Goal: Task Accomplishment & Management: Complete application form

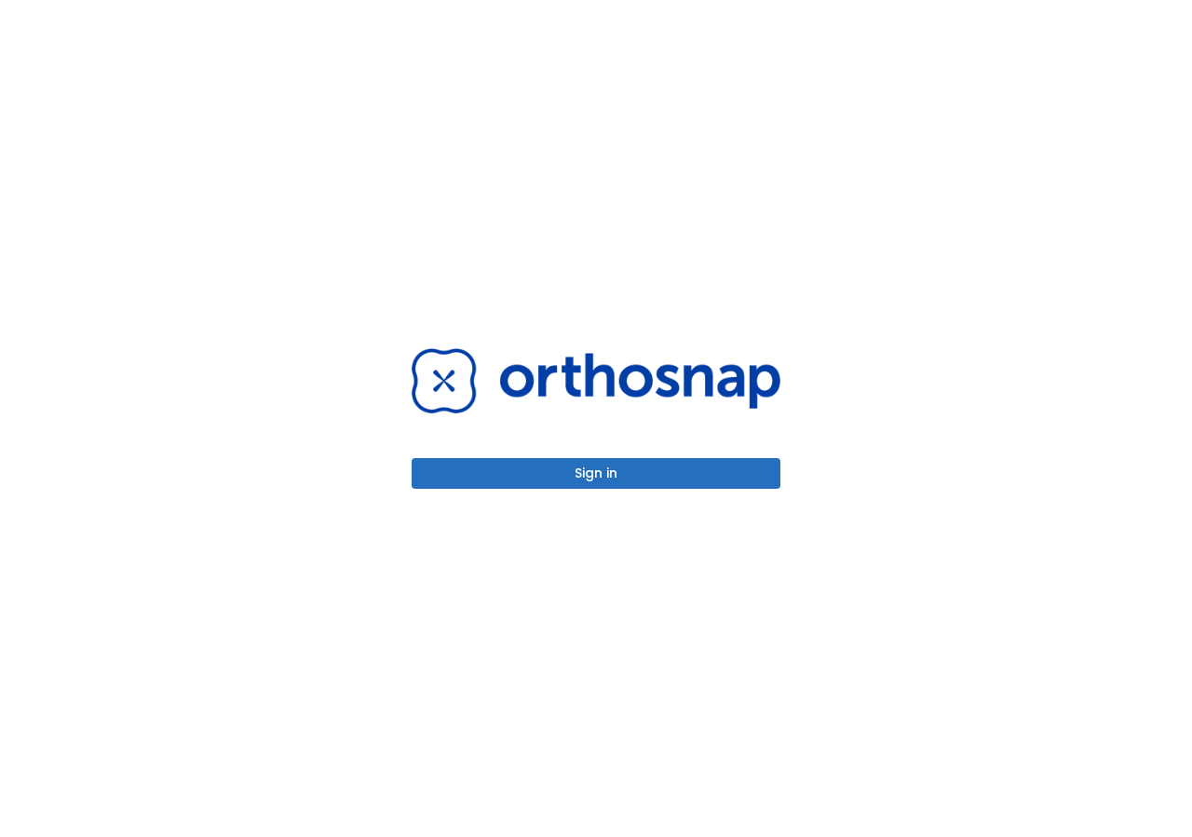
click at [716, 475] on button "Sign in" at bounding box center [595, 473] width 369 height 31
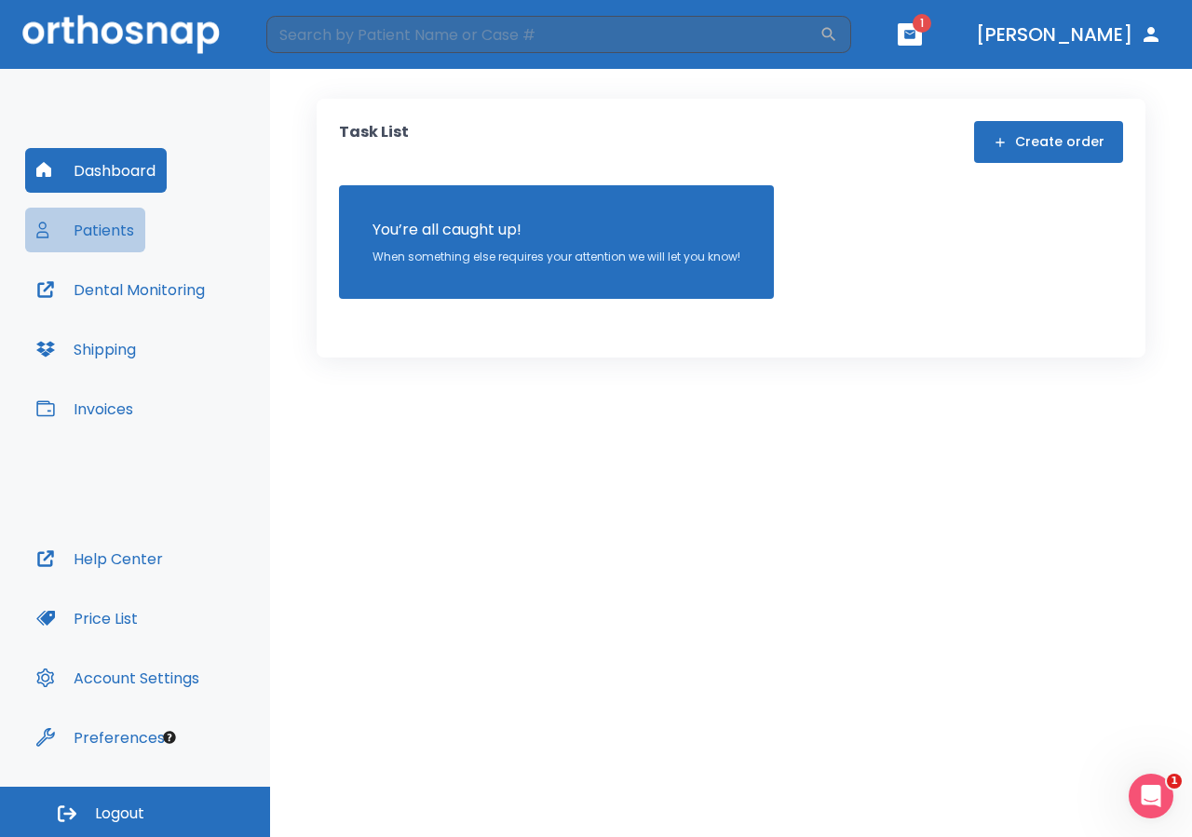
click at [115, 230] on button "Patients" at bounding box center [85, 230] width 120 height 45
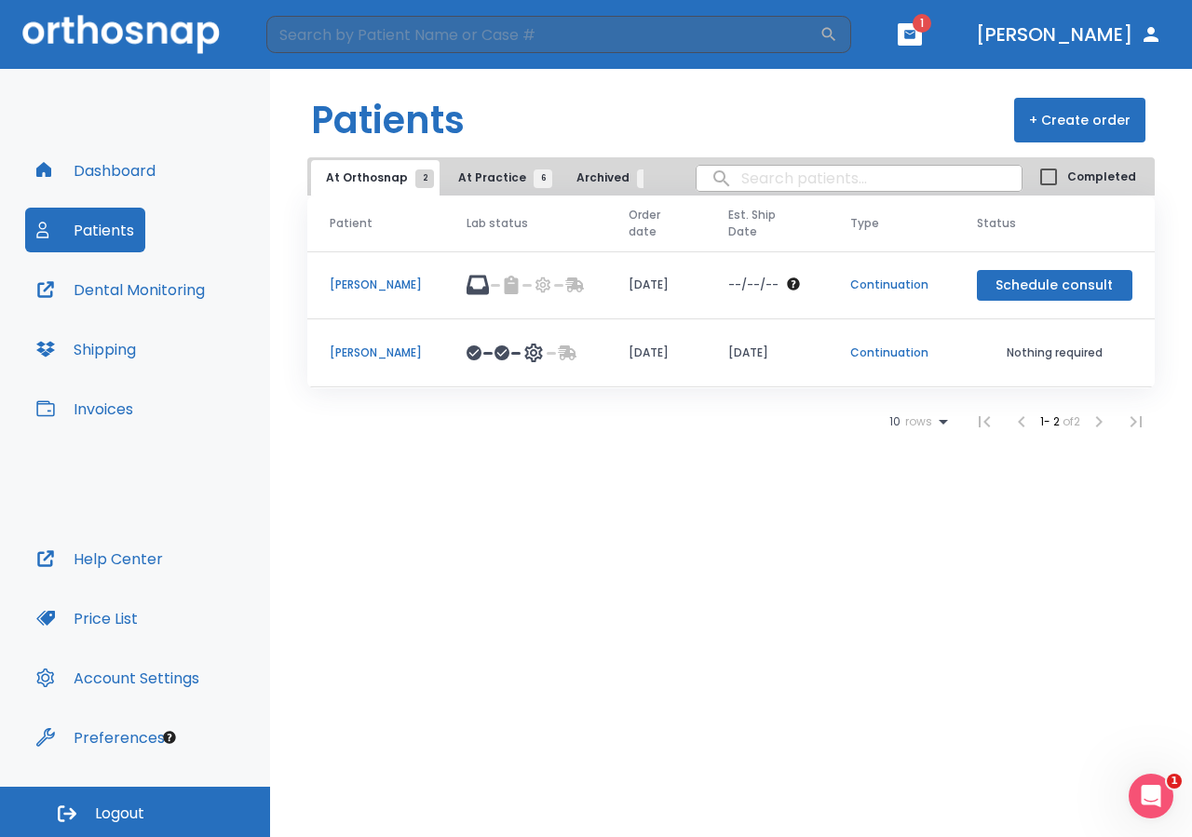
click at [1082, 115] on button "+ Create order" at bounding box center [1079, 120] width 131 height 45
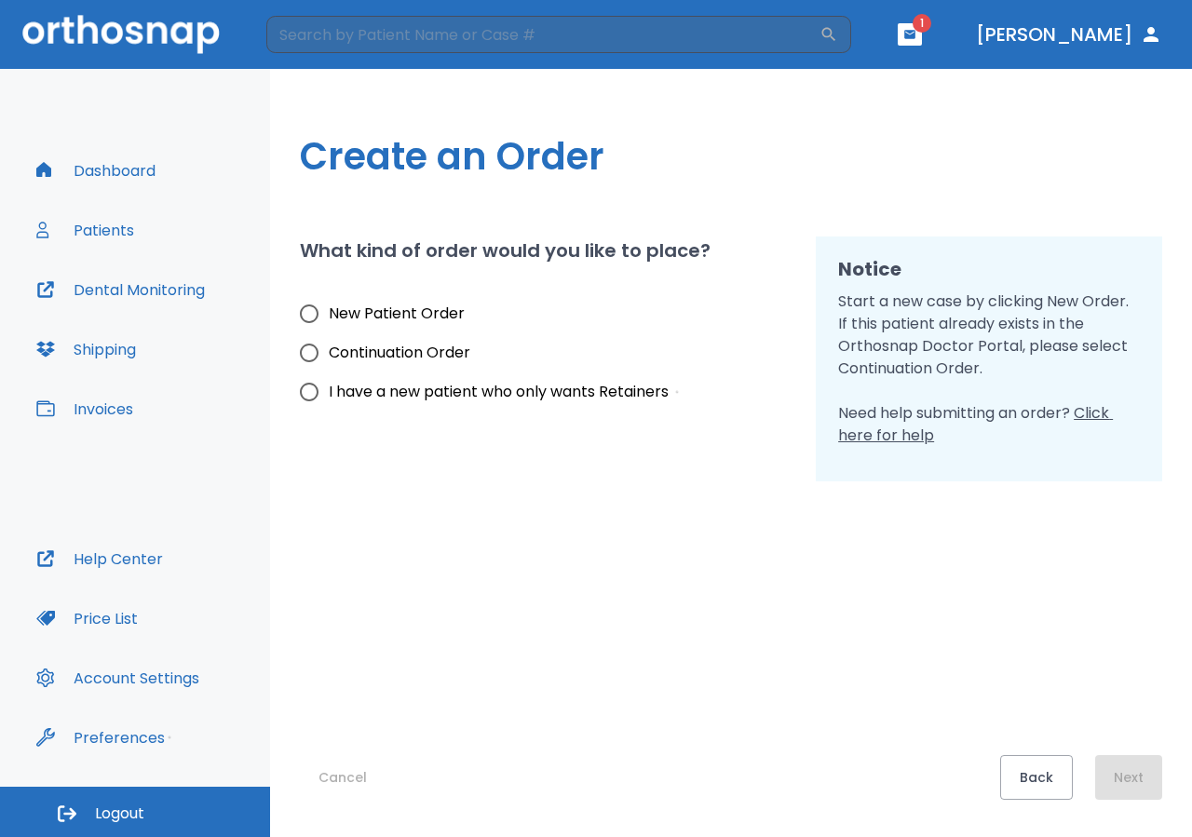
click at [312, 315] on input "New Patient Order" at bounding box center [309, 313] width 39 height 39
radio input "true"
click at [1146, 788] on button "Next" at bounding box center [1128, 777] width 67 height 45
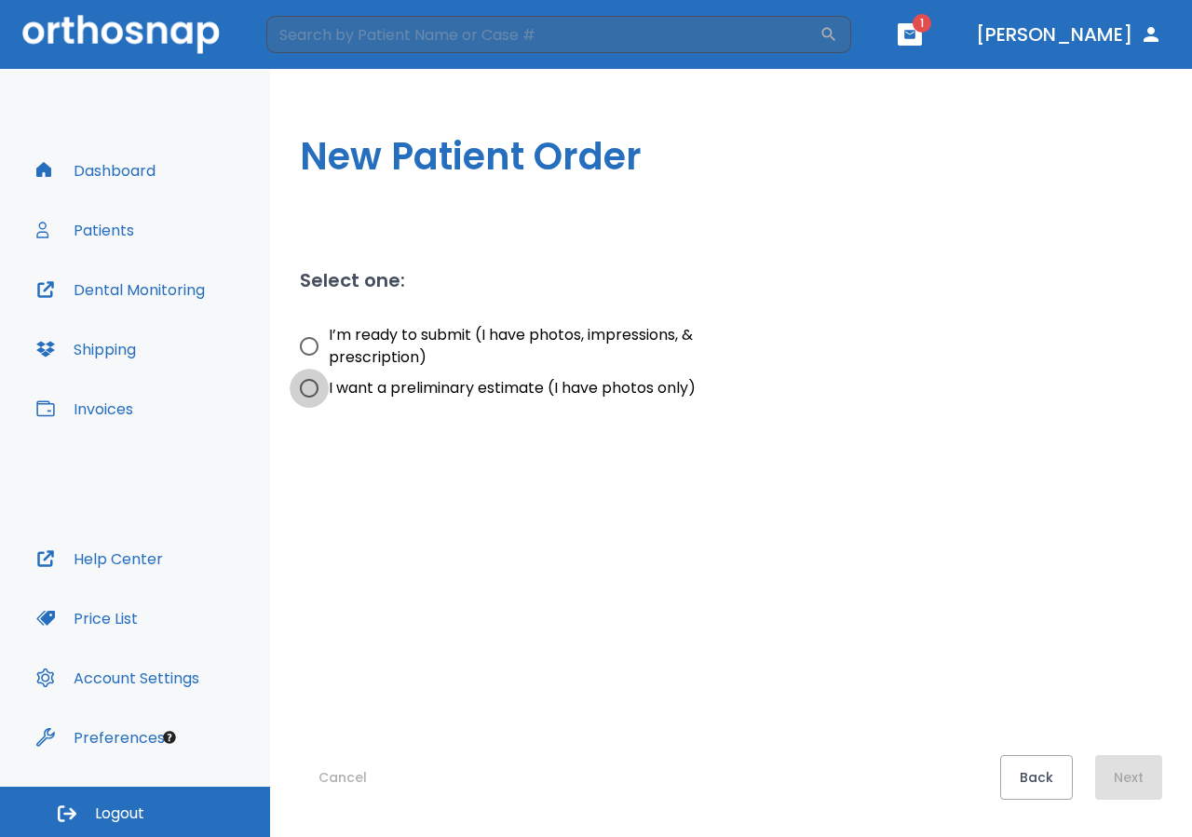
drag, startPoint x: 308, startPoint y: 387, endPoint x: 310, endPoint y: 397, distance: 10.4
click at [308, 388] on input "I want a preliminary estimate (I have photos only)" at bounding box center [309, 388] width 39 height 39
radio input "true"
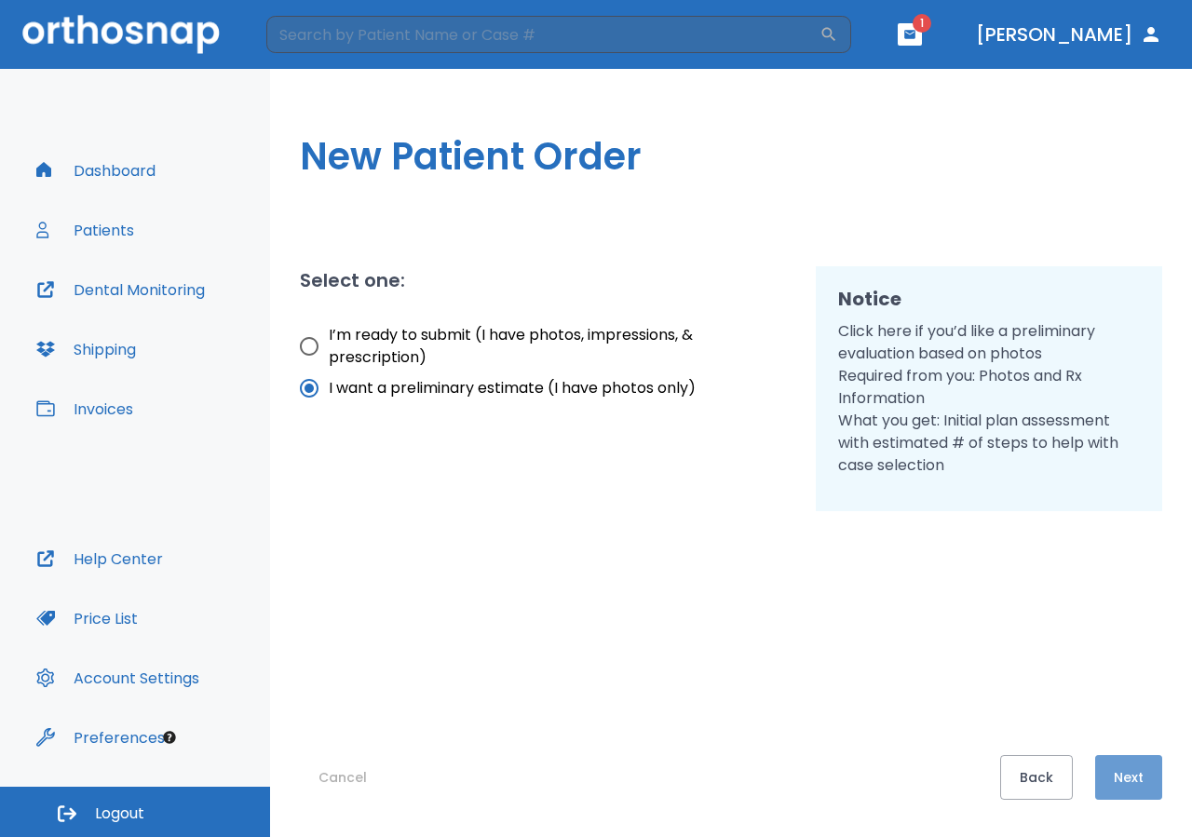
click at [1122, 790] on button "Next" at bounding box center [1128, 777] width 67 height 45
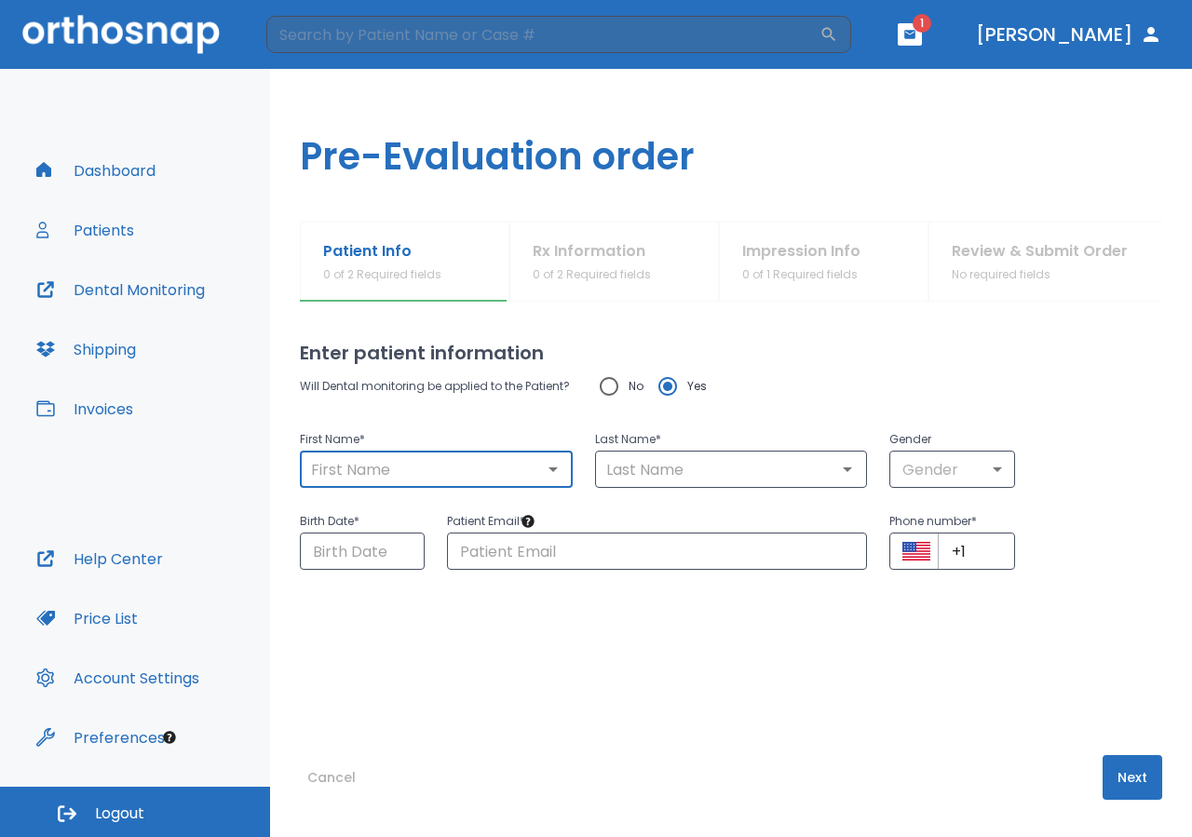
click at [370, 471] on input "text" at bounding box center [436, 469] width 262 height 26
type input "GRISMEIDI"
click at [626, 467] on input "text" at bounding box center [731, 469] width 262 height 26
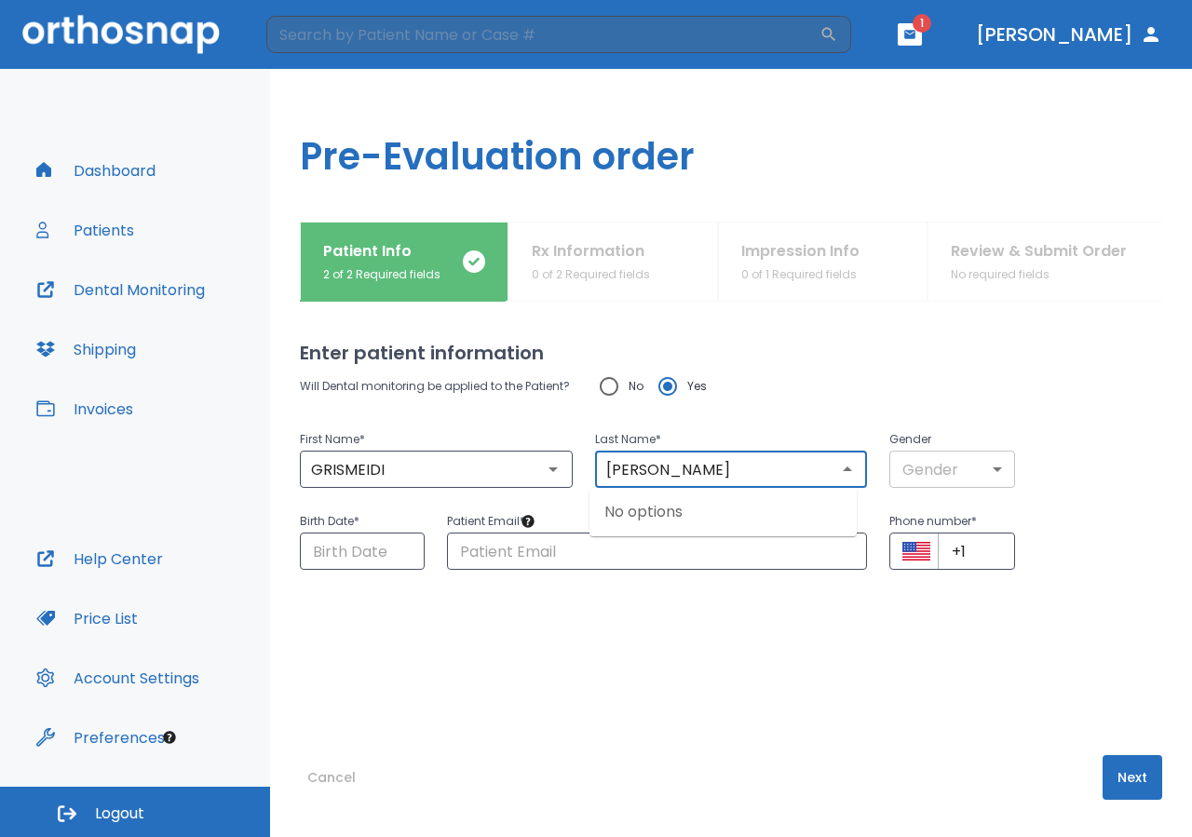
type input "[PERSON_NAME]"
click at [982, 473] on body "​ 1 [PERSON_NAME] Dashboard Patients Dental Monitoring Shipping Invoices Help C…" at bounding box center [596, 418] width 1192 height 837
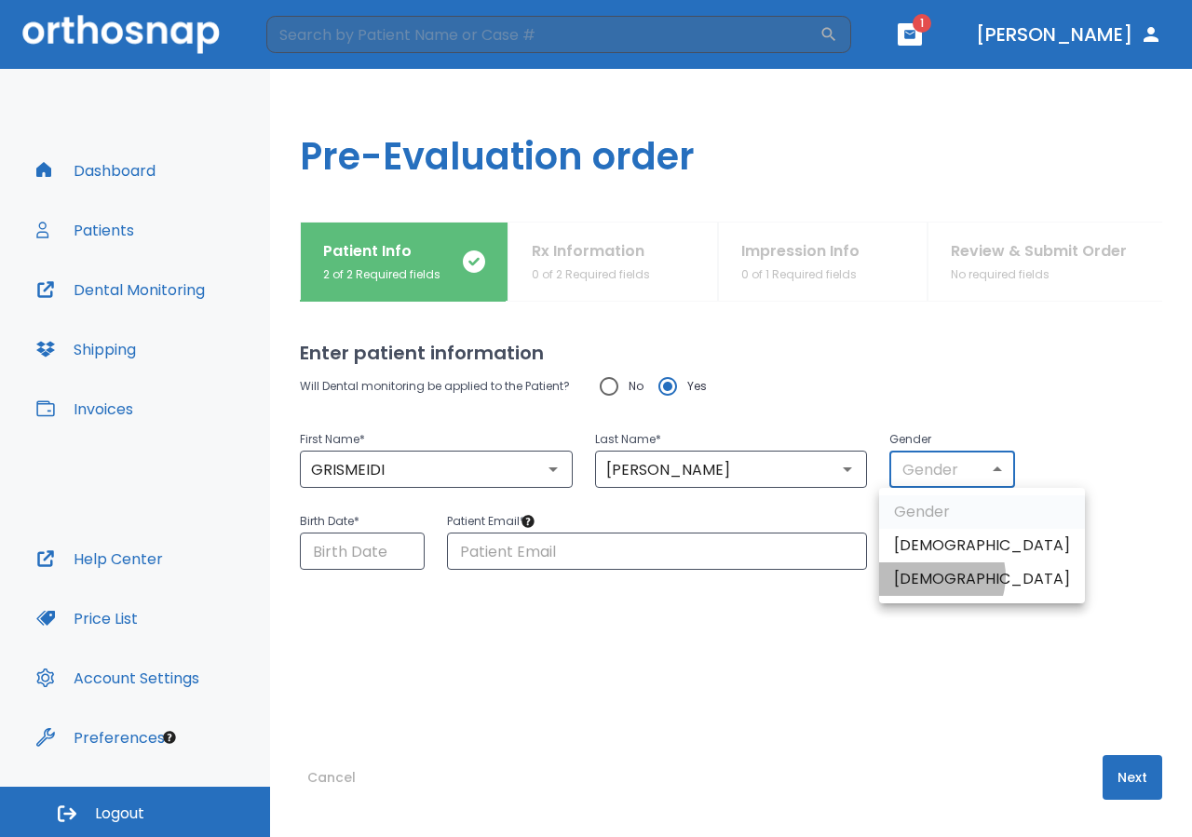
click at [935, 576] on li "[DEMOGRAPHIC_DATA]" at bounding box center [982, 579] width 206 height 34
type input "0"
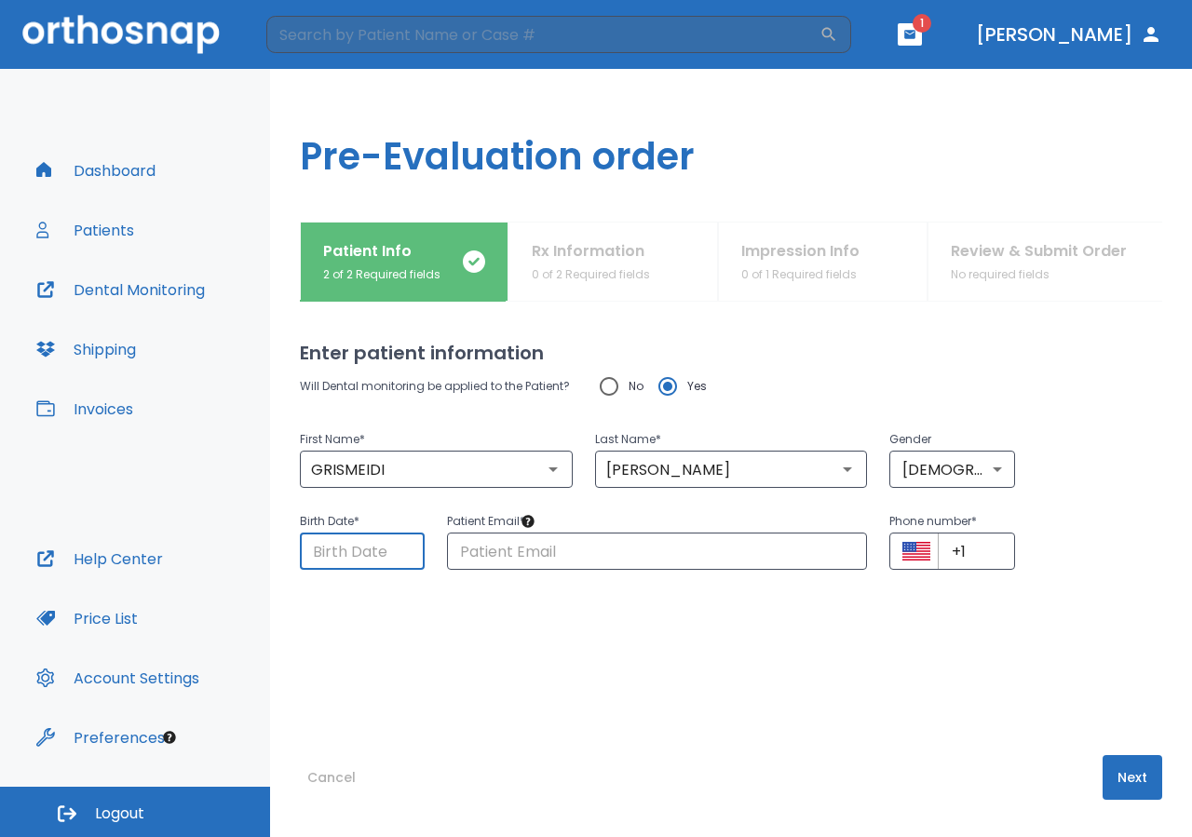
click at [338, 562] on input "Choose date" at bounding box center [362, 550] width 125 height 37
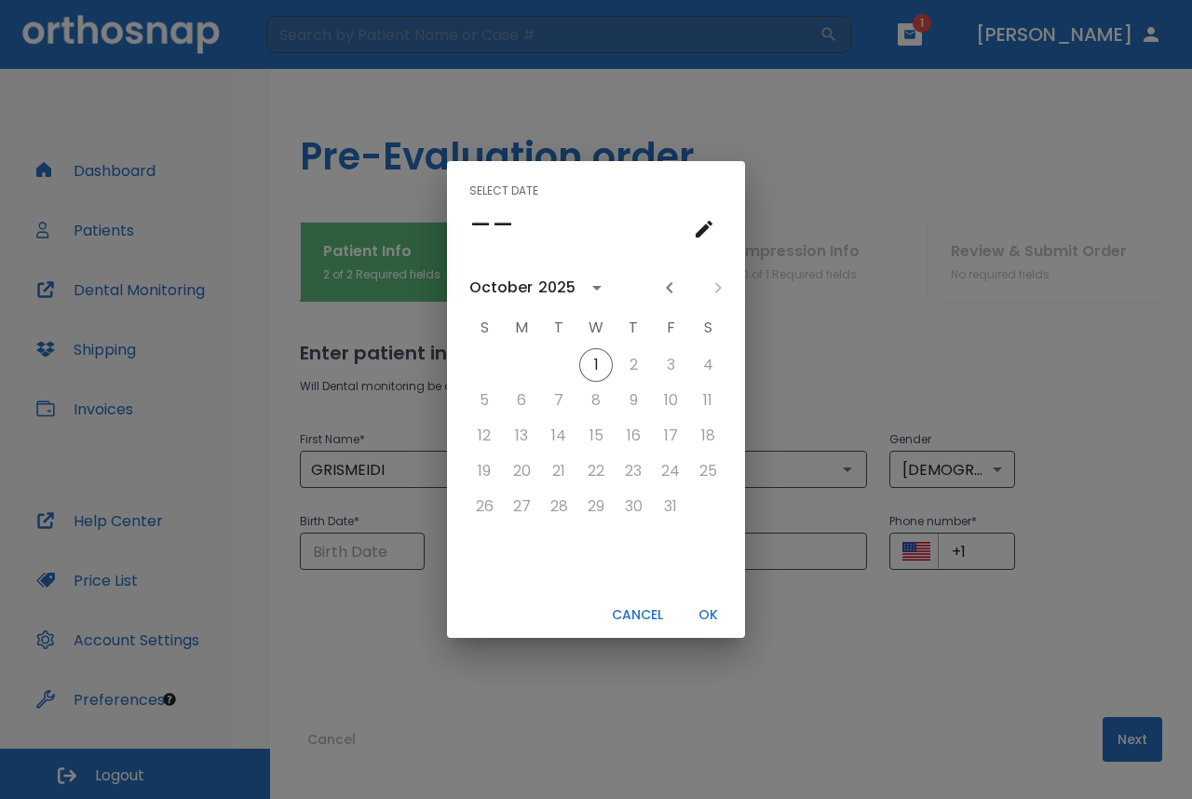
click at [670, 400] on div "10" at bounding box center [670, 401] width 37 height 34
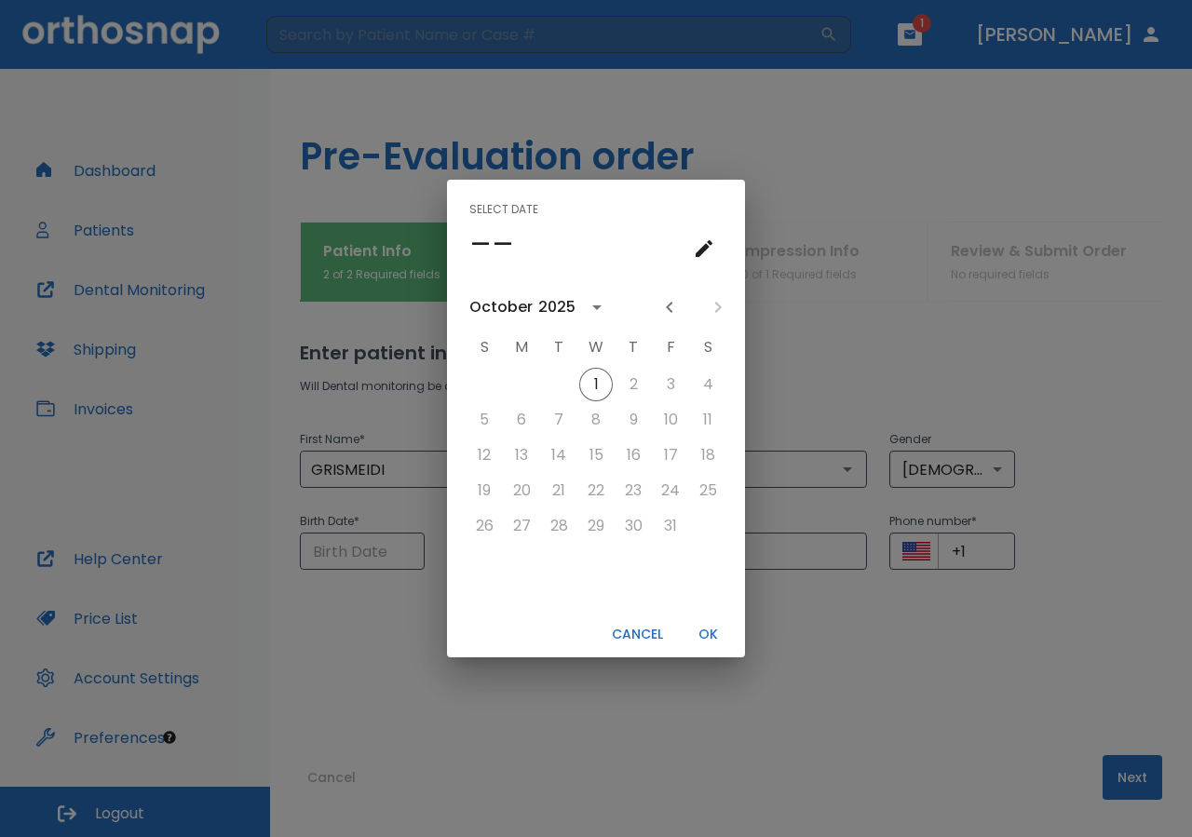
click at [667, 420] on div "10" at bounding box center [670, 420] width 37 height 34
drag, startPoint x: 598, startPoint y: 377, endPoint x: 671, endPoint y: 416, distance: 83.3
click at [671, 416] on div "1 2 3 4 5 6 7 8 9 10 11 12 13 14 15 16 17 18 19 20 21 22 23 24 25 26 27 28 29 3…" at bounding box center [596, 455] width 298 height 179
click at [503, 307] on div "October" at bounding box center [500, 307] width 63 height 22
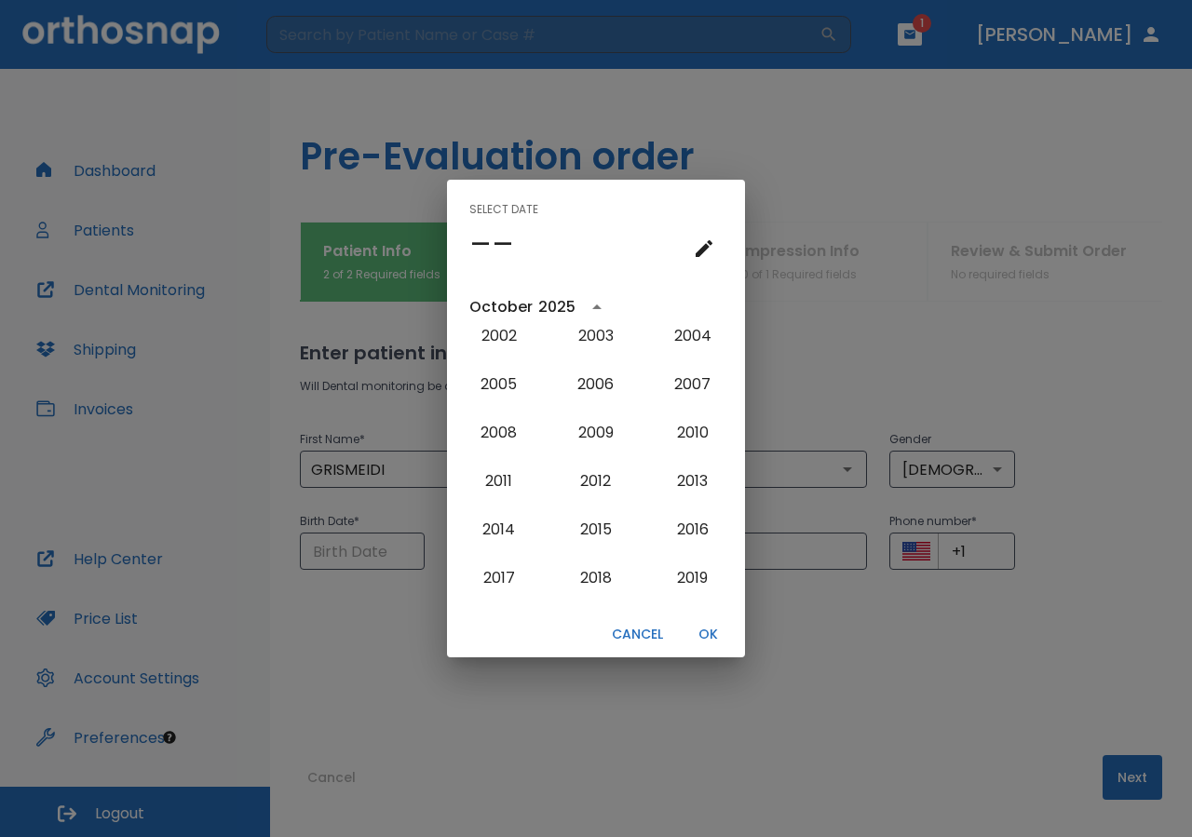
scroll to position [1639, 0]
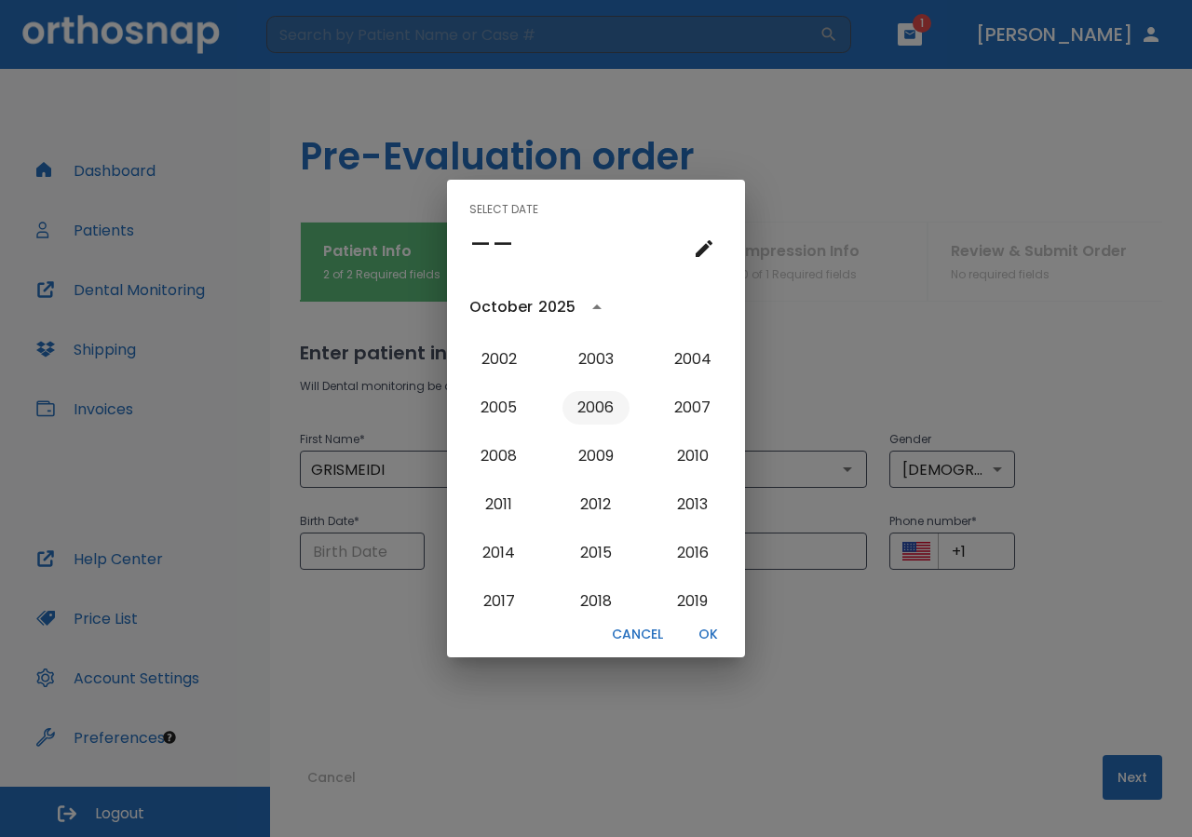
click at [595, 397] on button "2006" at bounding box center [595, 408] width 67 height 34
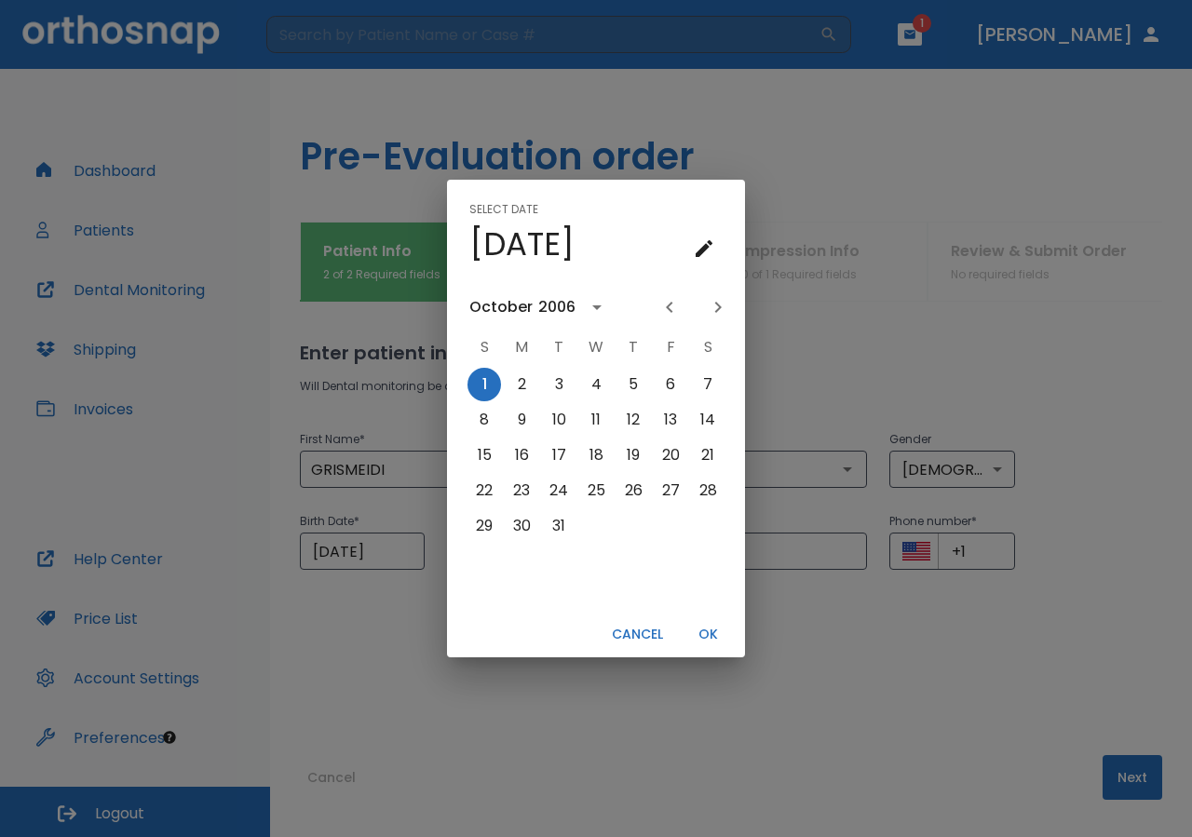
click at [715, 309] on icon "Next month" at bounding box center [718, 307] width 22 height 22
click at [673, 313] on icon "Previous month" at bounding box center [669, 307] width 22 height 22
click at [520, 453] on button "16" at bounding box center [522, 455] width 34 height 34
type input "[DATE]"
click at [707, 637] on button "OK" at bounding box center [708, 634] width 60 height 31
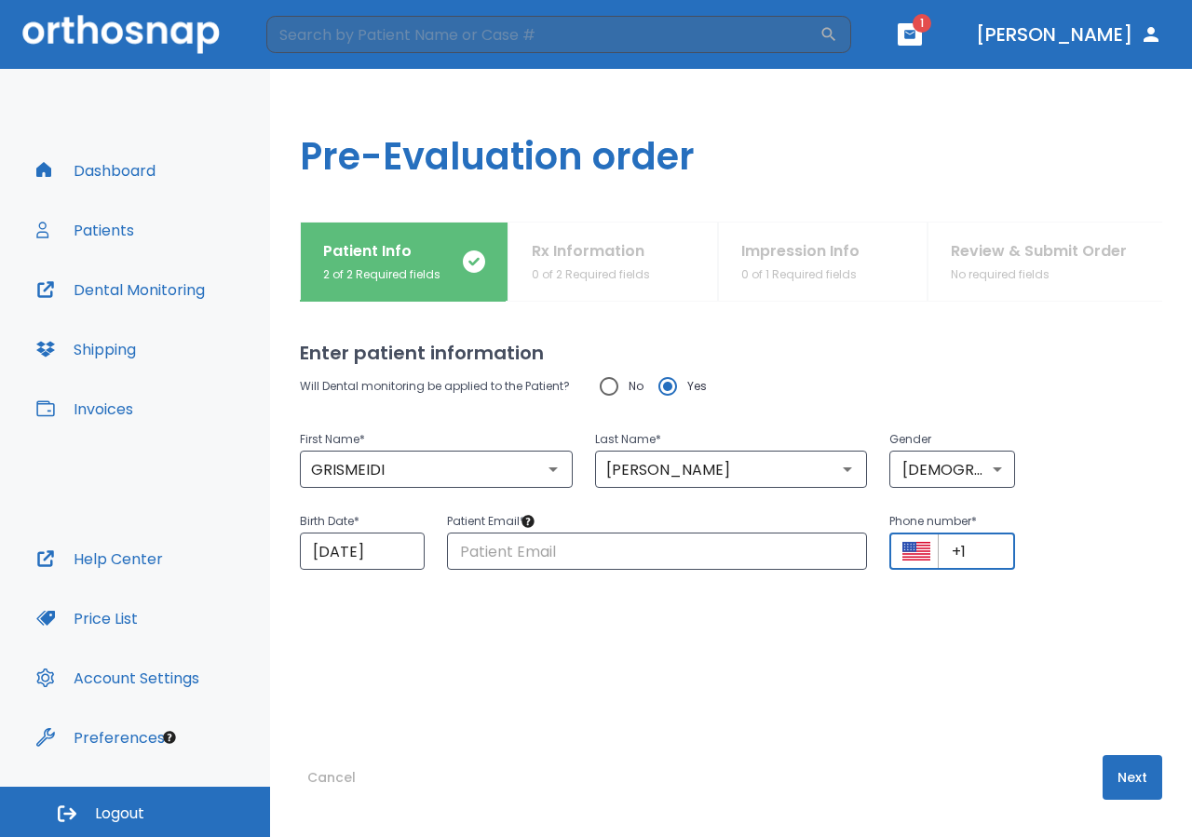
click at [972, 549] on input "+1" at bounding box center [975, 550] width 76 height 37
paste input "[PHONE_NUMBER]"
type input "[PHONE_NUMBER]"
click at [614, 386] on input "No" at bounding box center [608, 386] width 39 height 39
radio input "true"
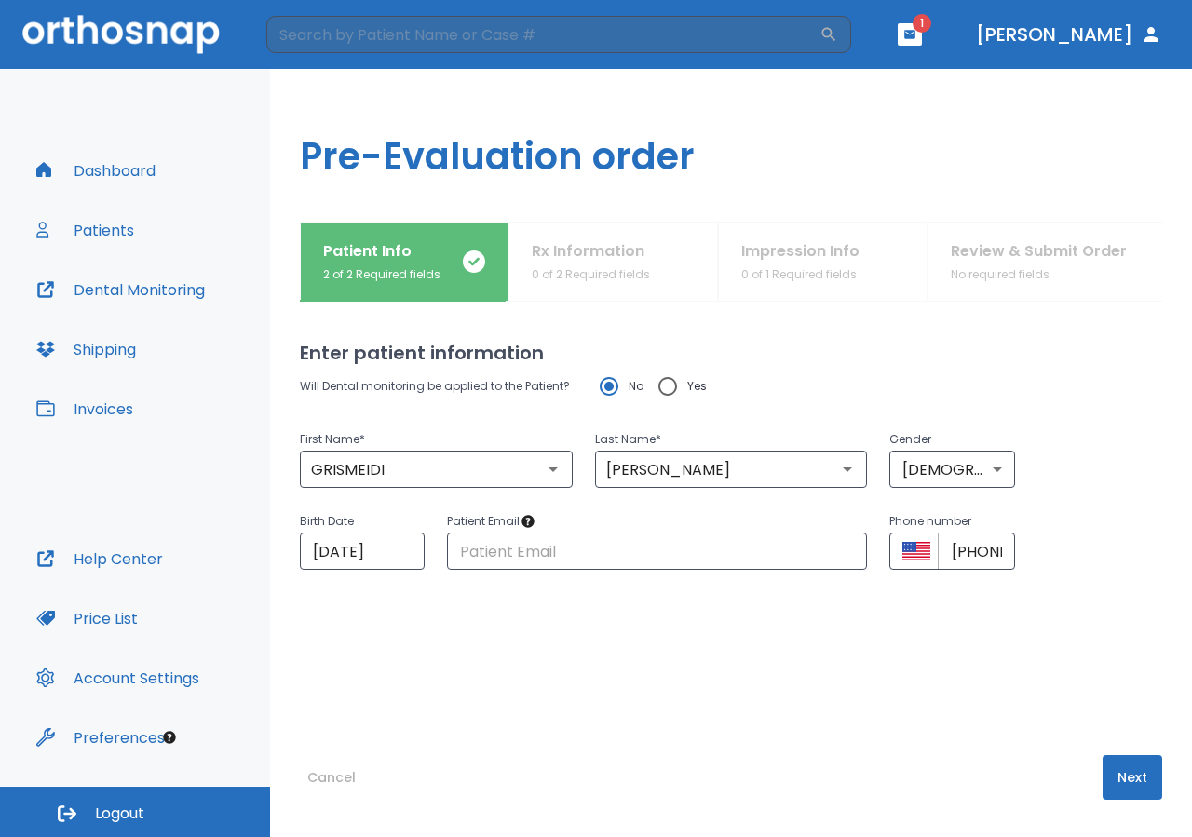
click at [1113, 778] on button "Next" at bounding box center [1132, 777] width 60 height 45
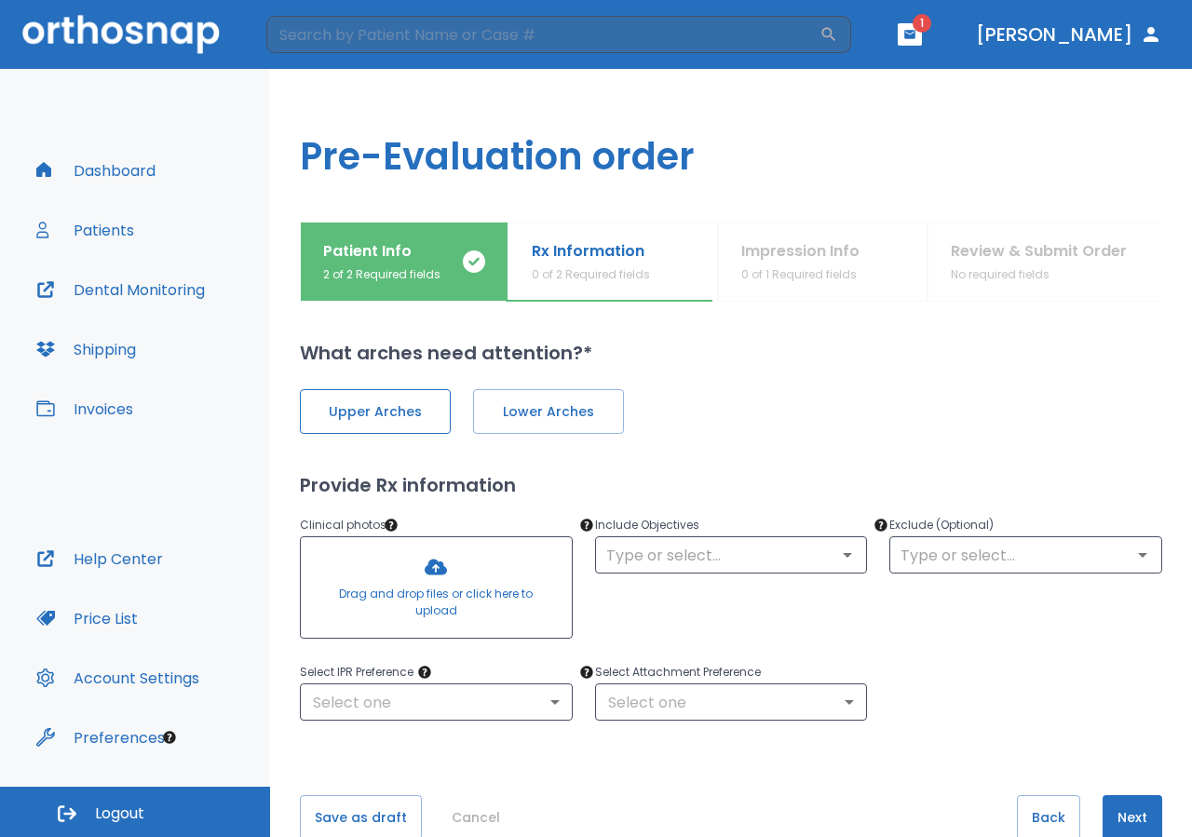
click at [418, 419] on span "Upper Arches" at bounding box center [375, 412] width 112 height 20
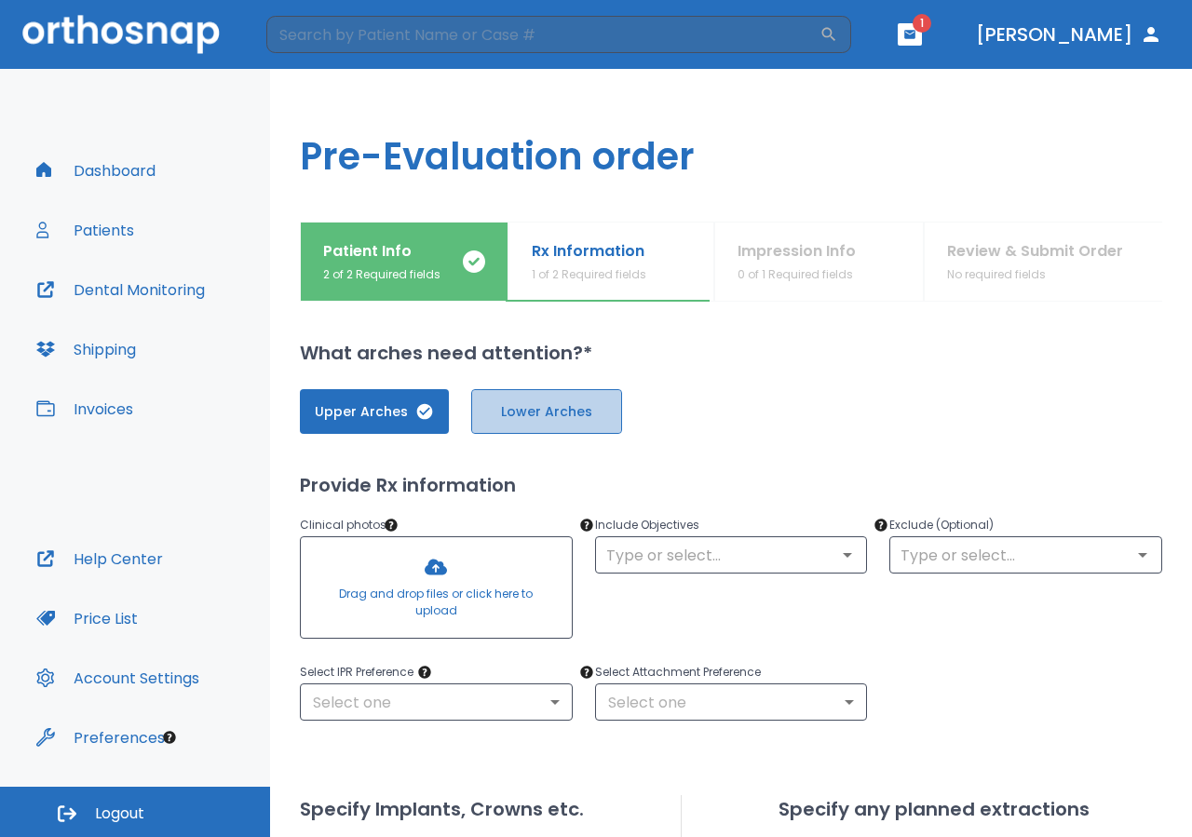
click at [564, 422] on button "Lower Arches" at bounding box center [546, 411] width 151 height 45
click at [836, 556] on icon "Open" at bounding box center [847, 555] width 22 height 22
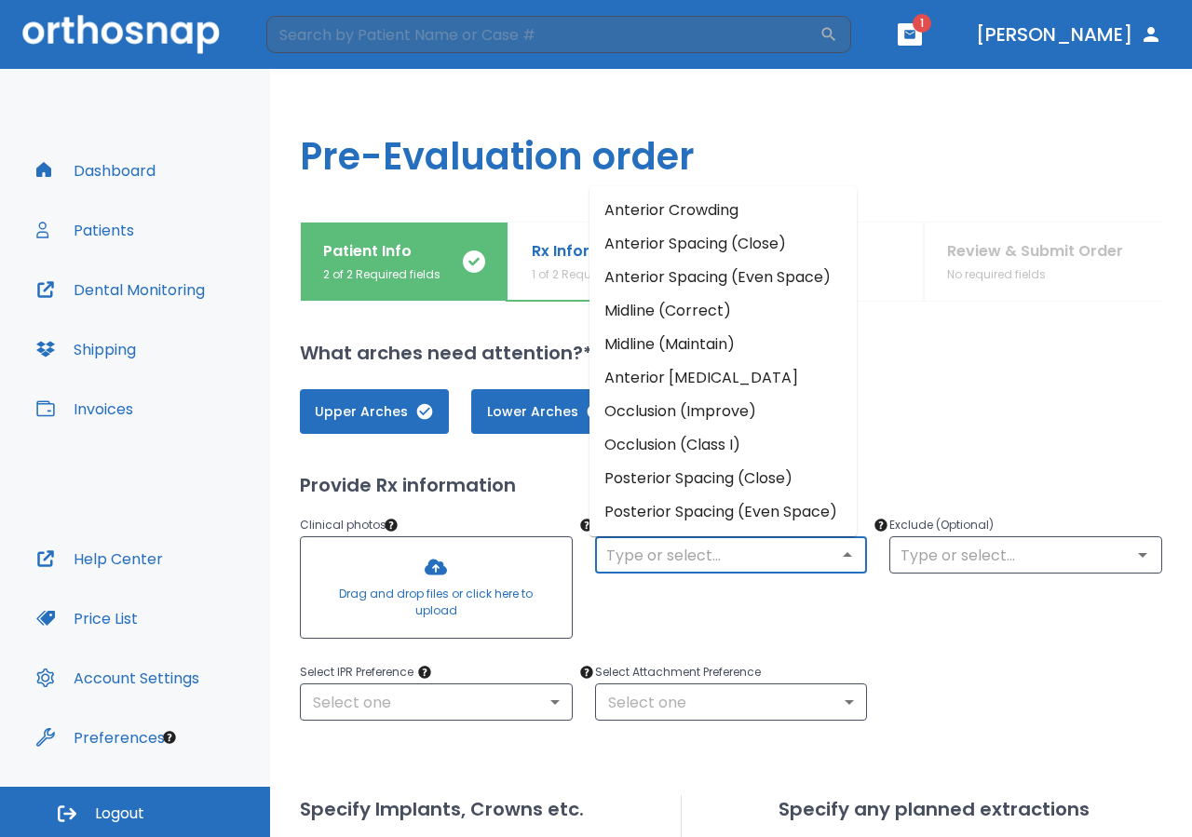
click at [740, 279] on li "Anterior Spacing (Even Space)" at bounding box center [722, 278] width 267 height 34
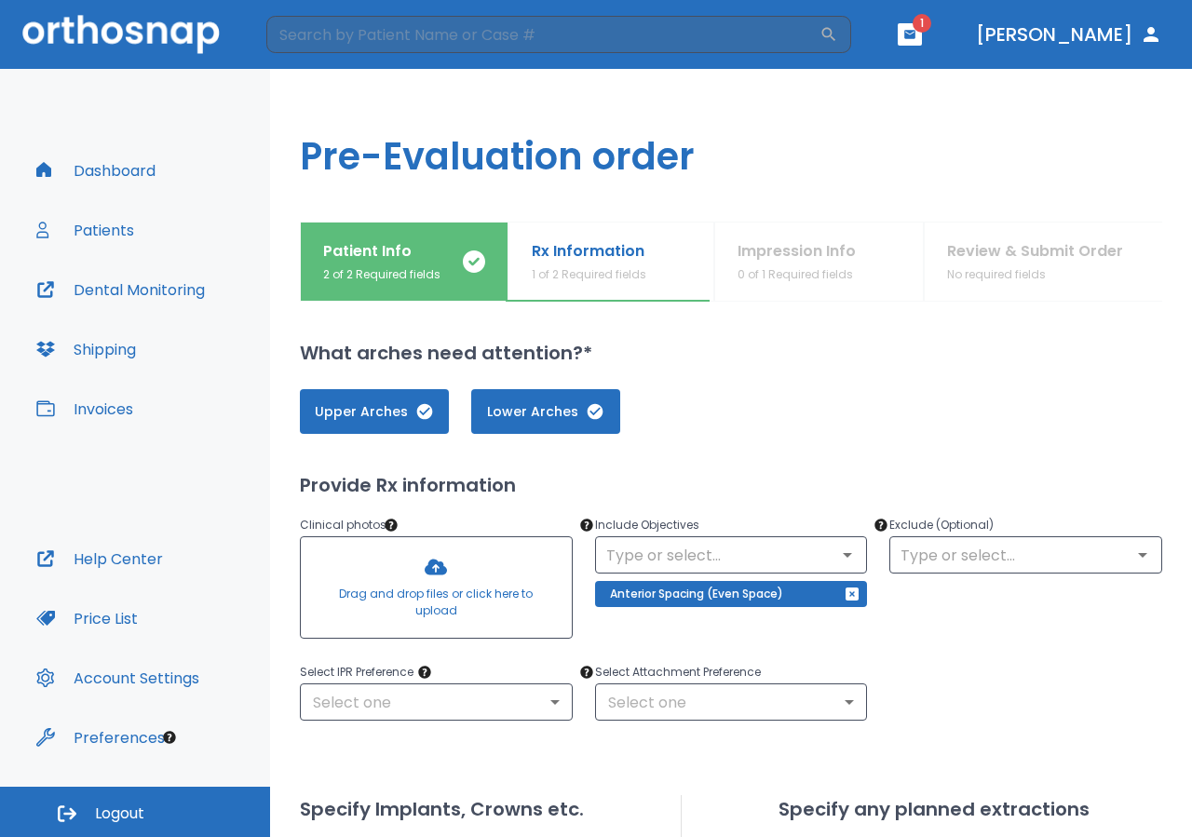
click at [440, 592] on div at bounding box center [436, 587] width 271 height 101
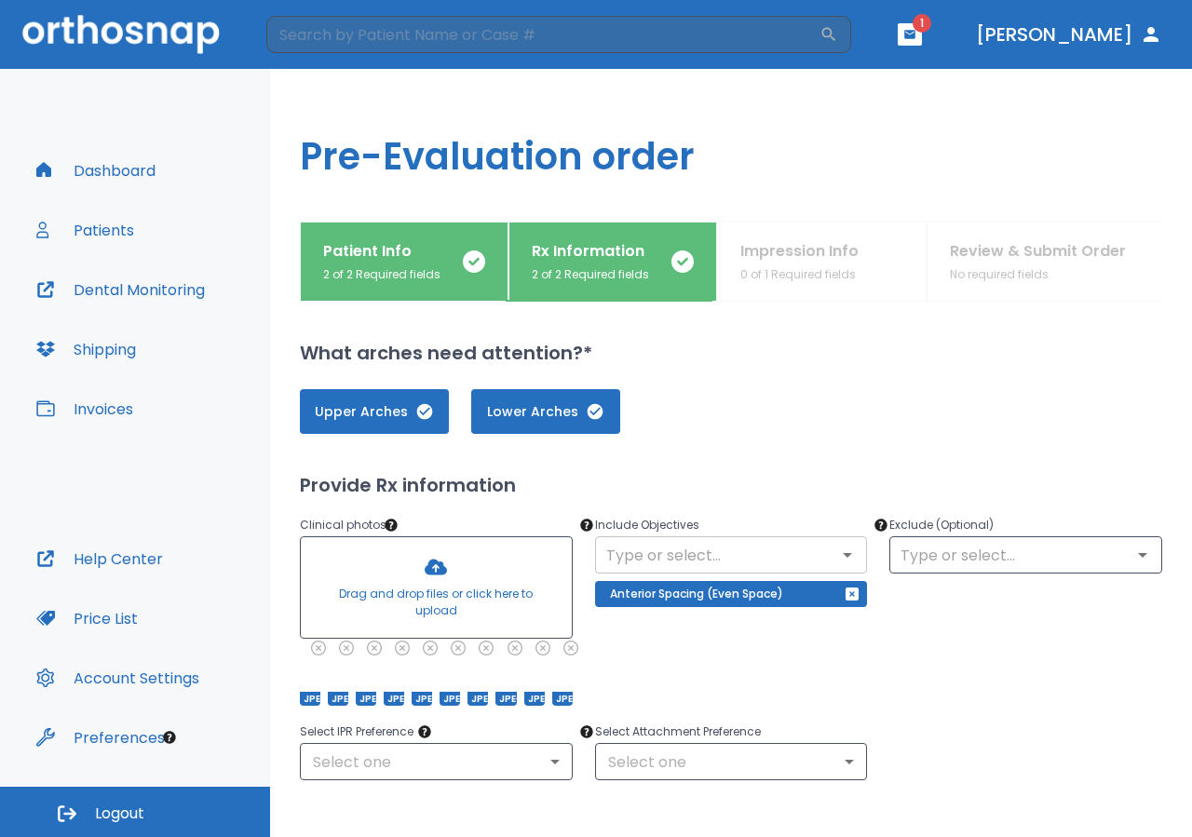
click at [836, 551] on icon "Open" at bounding box center [847, 555] width 22 height 22
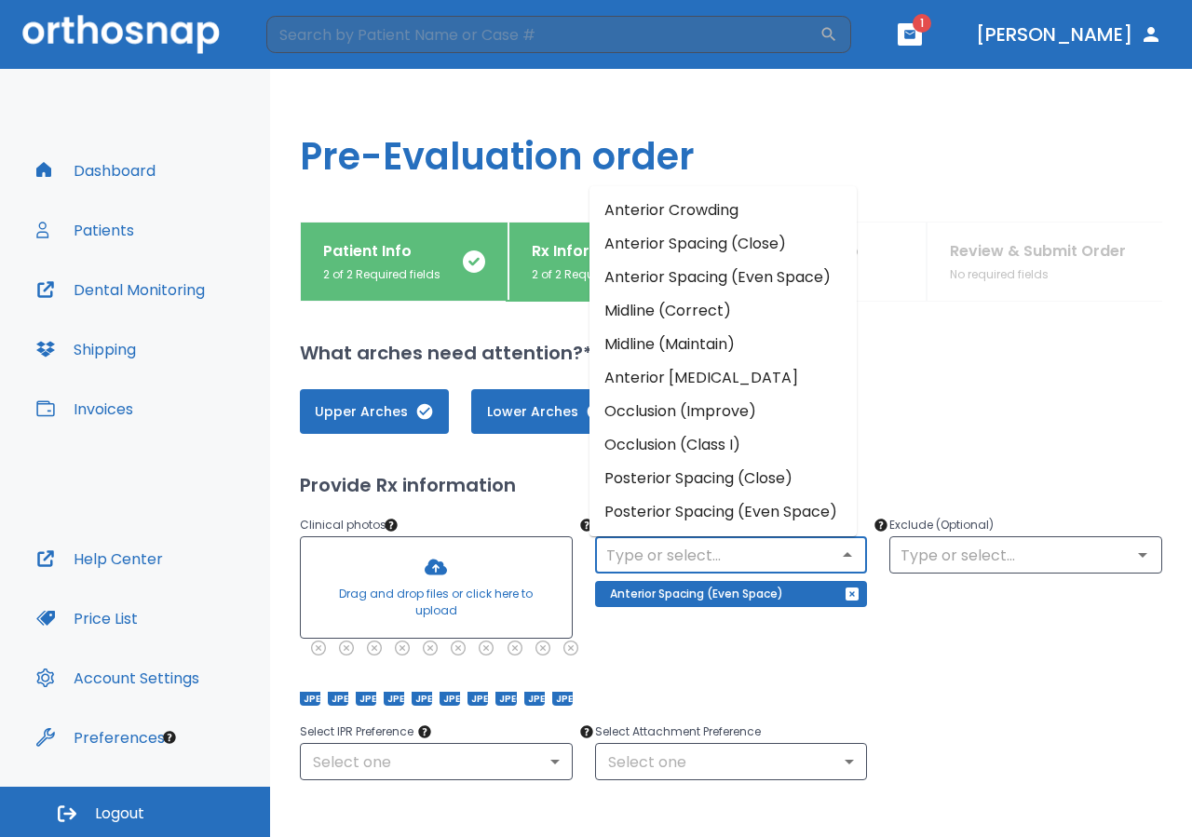
click at [640, 328] on li "Midline (Correct)" at bounding box center [722, 311] width 267 height 34
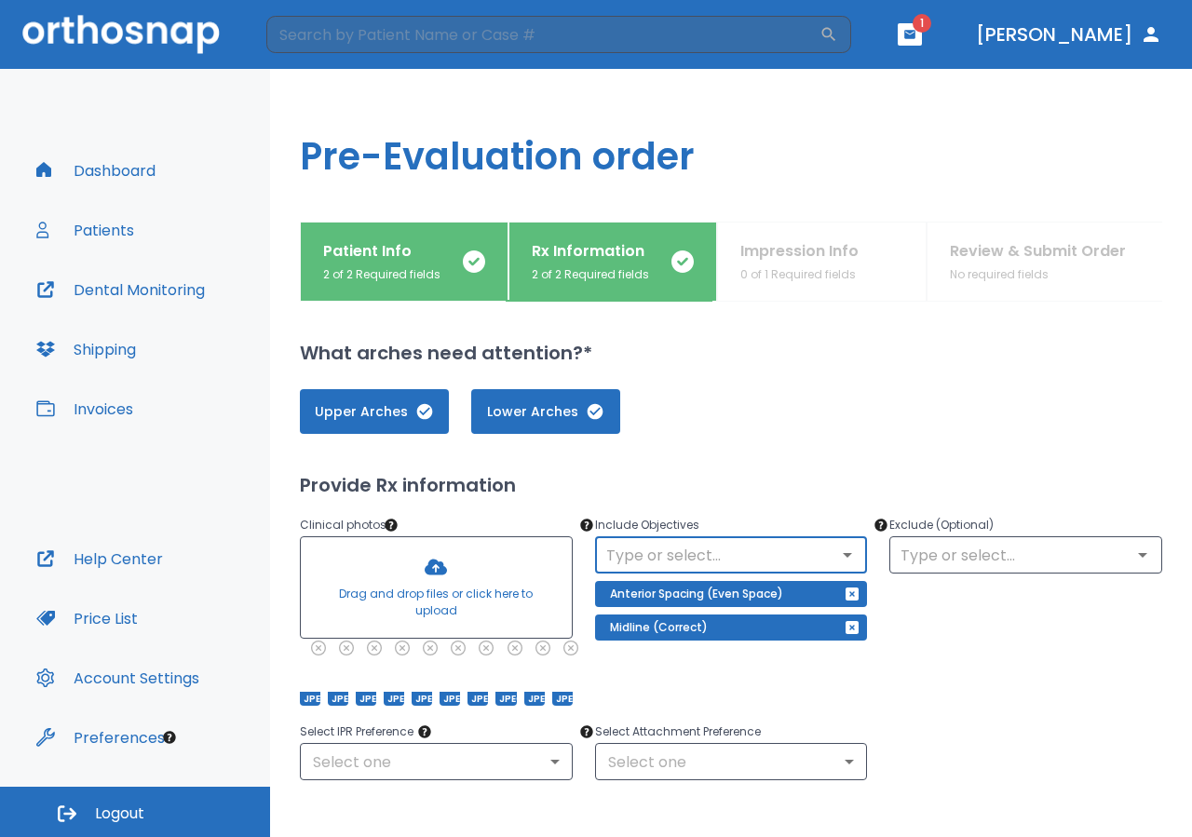
click at [837, 552] on icon "Open" at bounding box center [847, 555] width 22 height 22
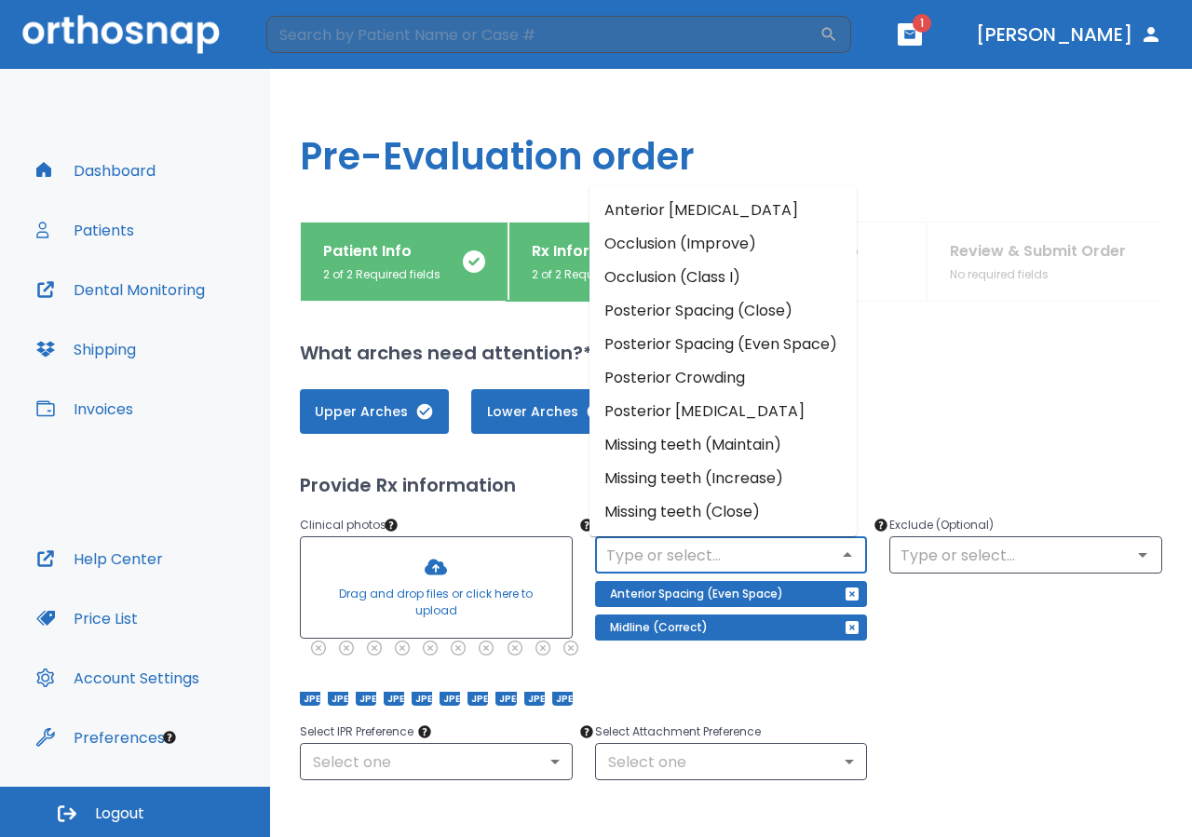
scroll to position [189, 0]
click at [1017, 476] on h2 "Provide Rx information" at bounding box center [731, 485] width 862 height 28
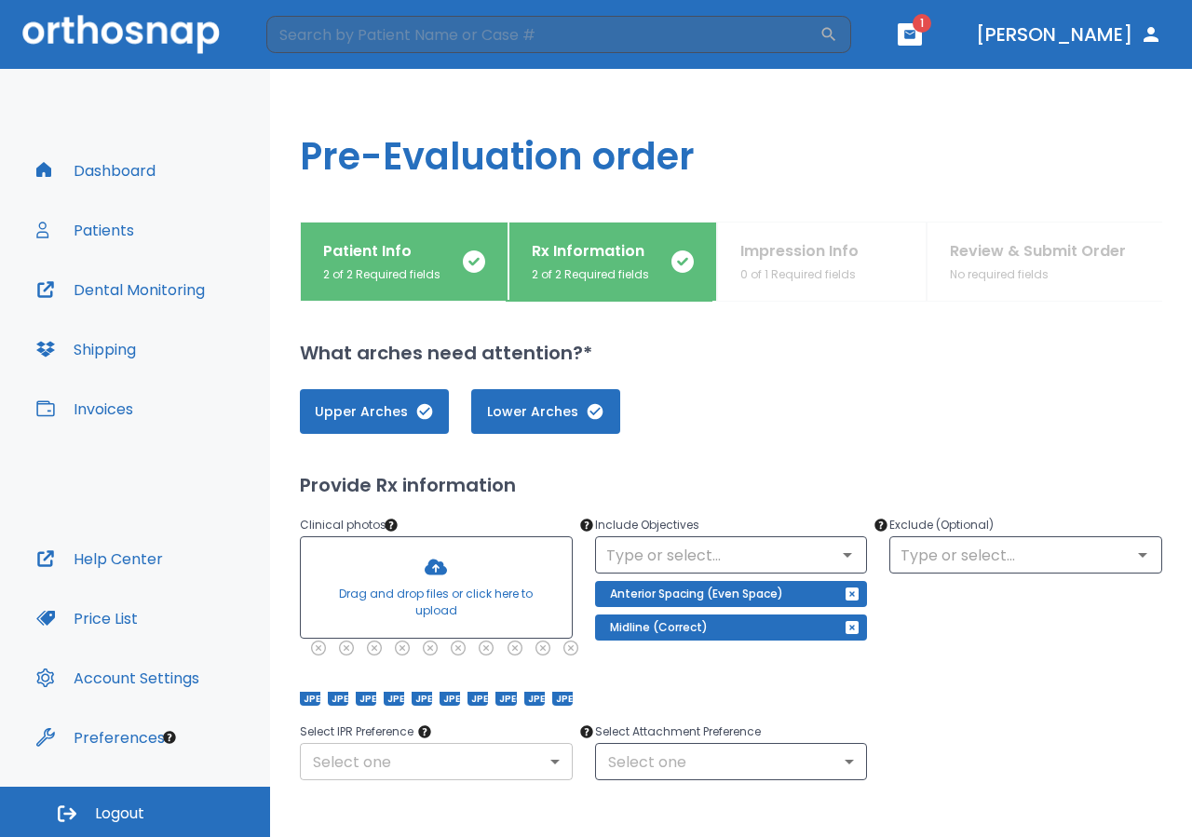
click at [552, 762] on body "​ 1 [PERSON_NAME] Dashboard Patients Dental Monitoring Shipping Invoices Help C…" at bounding box center [596, 418] width 1192 height 837
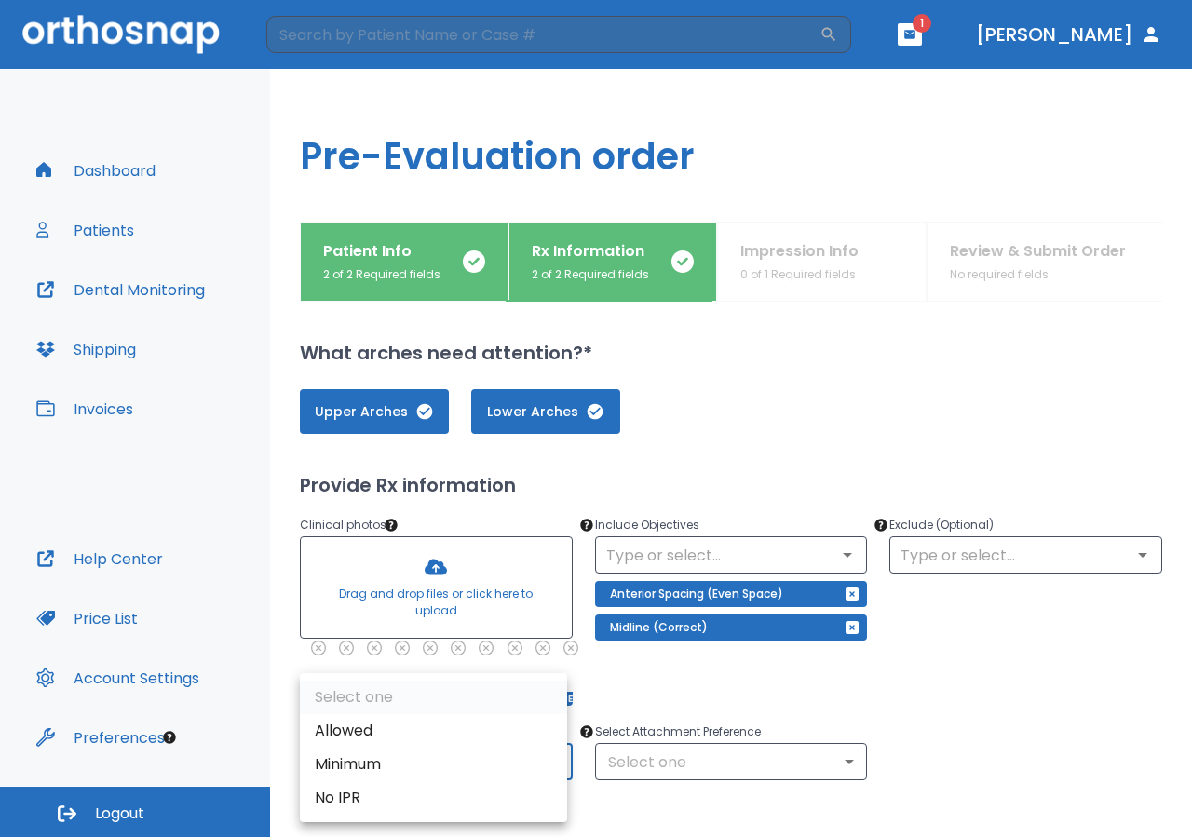
click at [918, 705] on div at bounding box center [596, 418] width 1192 height 837
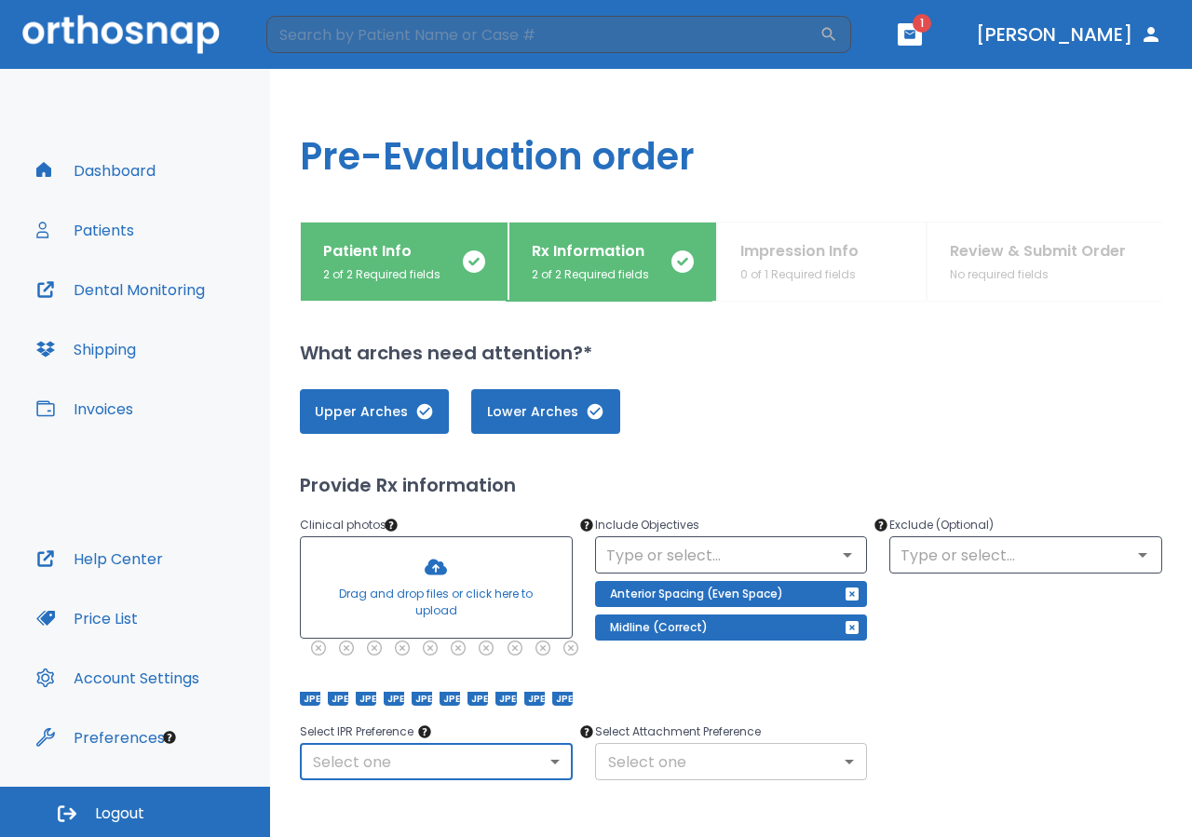
click at [832, 761] on body "​ 1 [PERSON_NAME] Dashboard Patients Dental Monitoring Shipping Invoices Help C…" at bounding box center [596, 418] width 1192 height 837
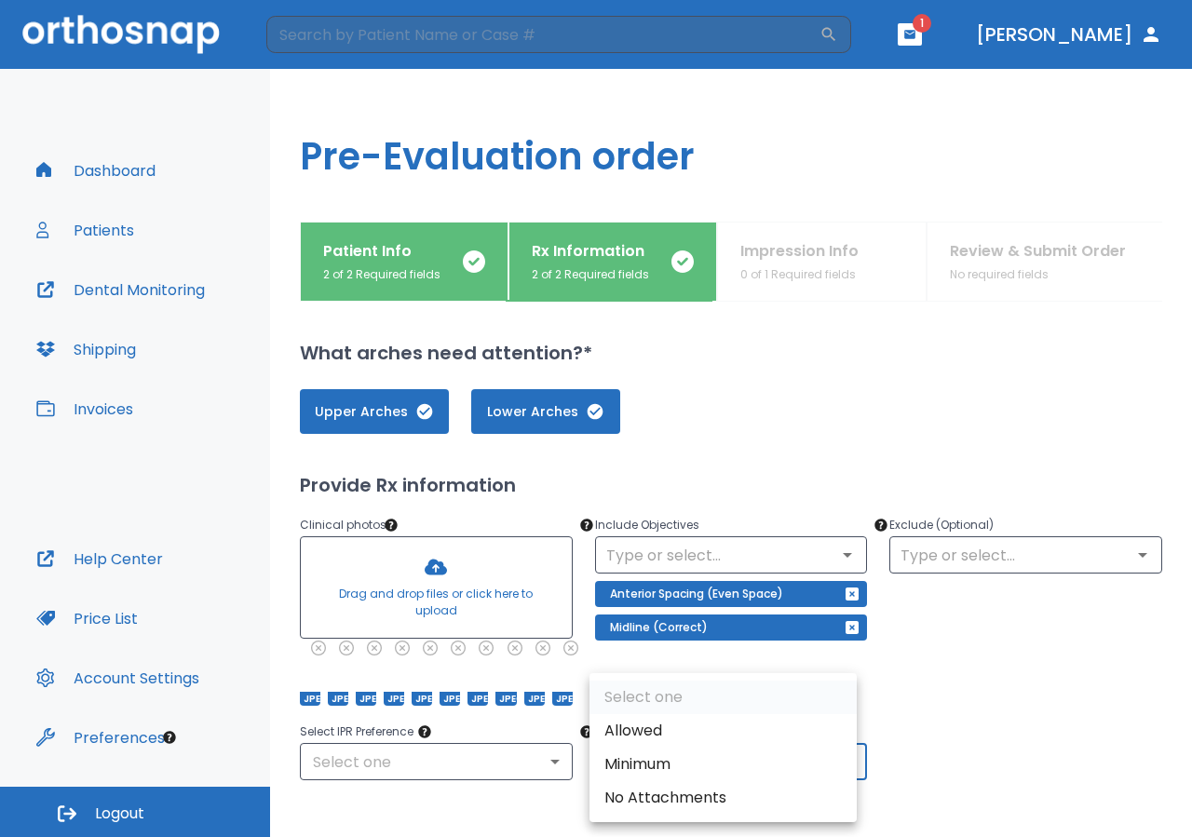
click at [929, 694] on div at bounding box center [596, 418] width 1192 height 837
click at [833, 761] on body "​ 1 [PERSON_NAME] Dashboard Patients Dental Monitoring Shipping Invoices Help C…" at bounding box center [596, 418] width 1192 height 837
click at [761, 734] on li "Allowed" at bounding box center [722, 731] width 267 height 34
type input "1"
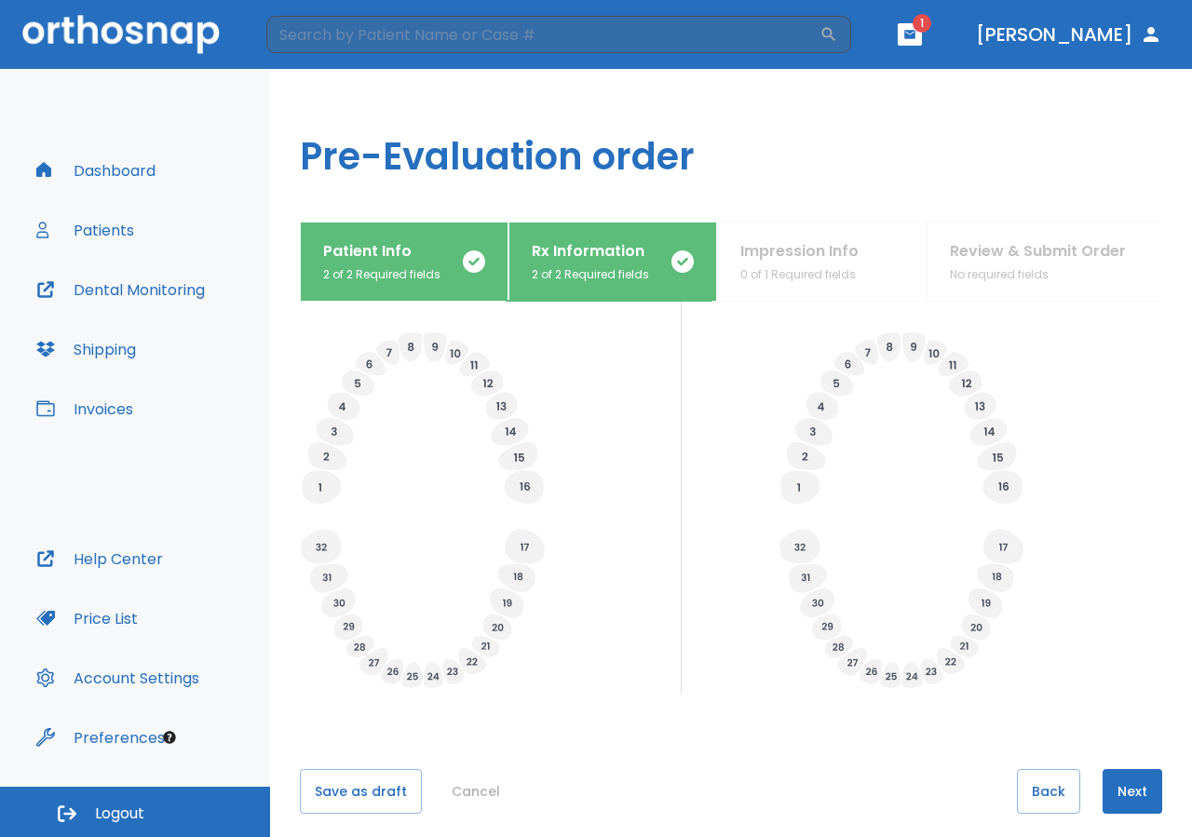
scroll to position [602, 0]
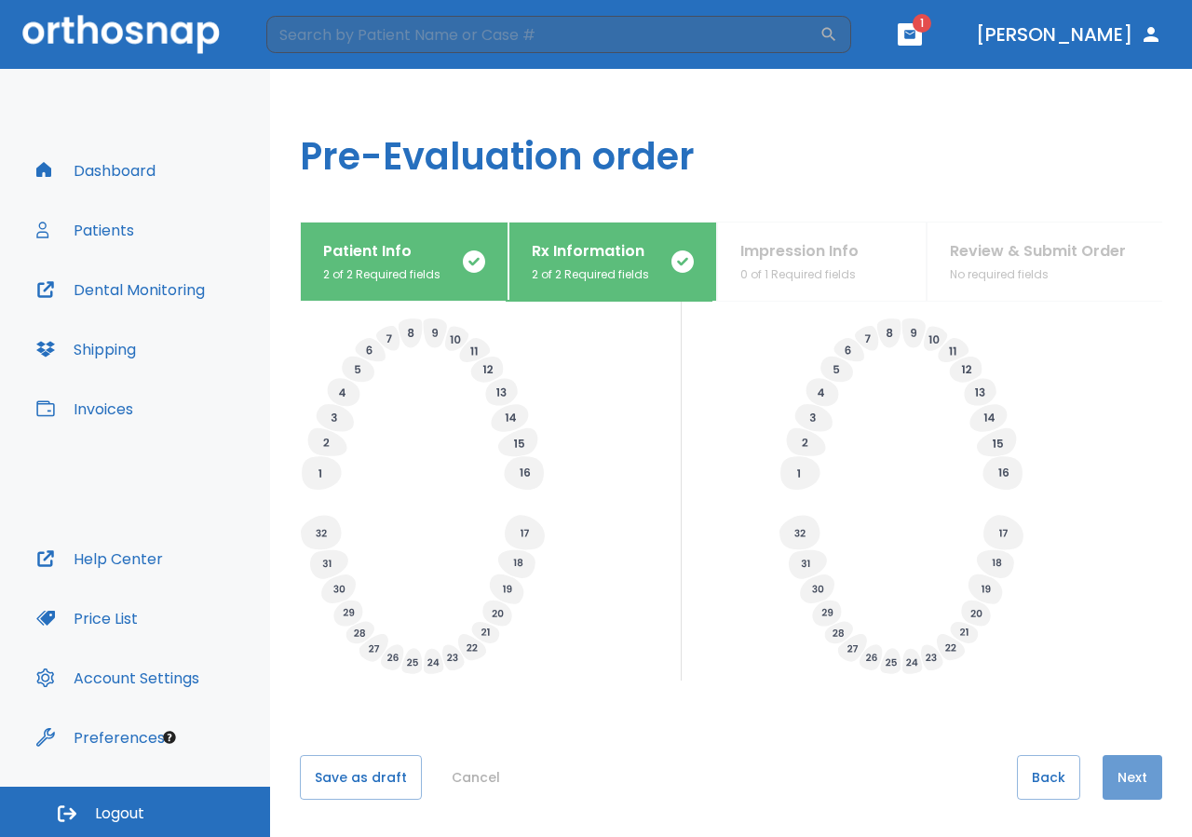
click at [1110, 783] on button "Next" at bounding box center [1132, 777] width 60 height 45
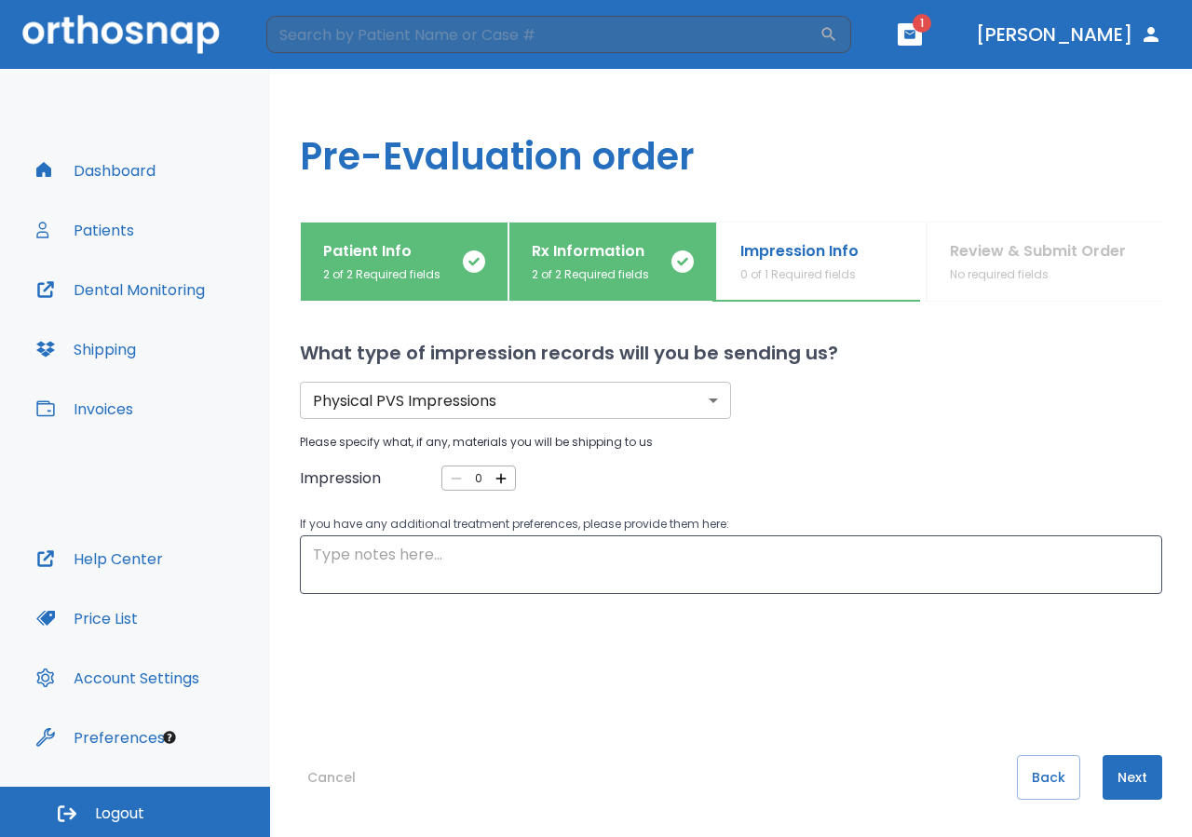
scroll to position [0, 0]
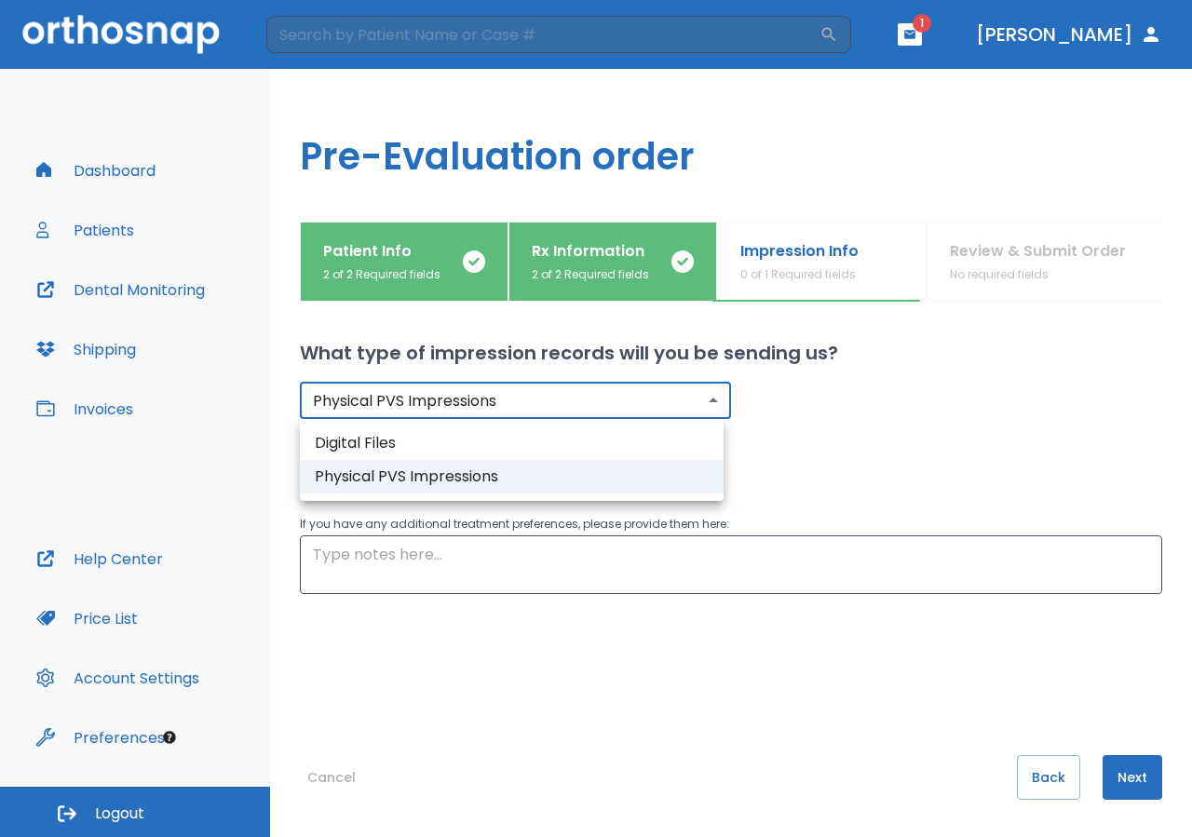
click at [702, 405] on body "​ 1 [PERSON_NAME] Dashboard Patients Dental Monitoring Shipping Invoices Help C…" at bounding box center [596, 418] width 1192 height 837
click at [813, 481] on div at bounding box center [596, 418] width 1192 height 837
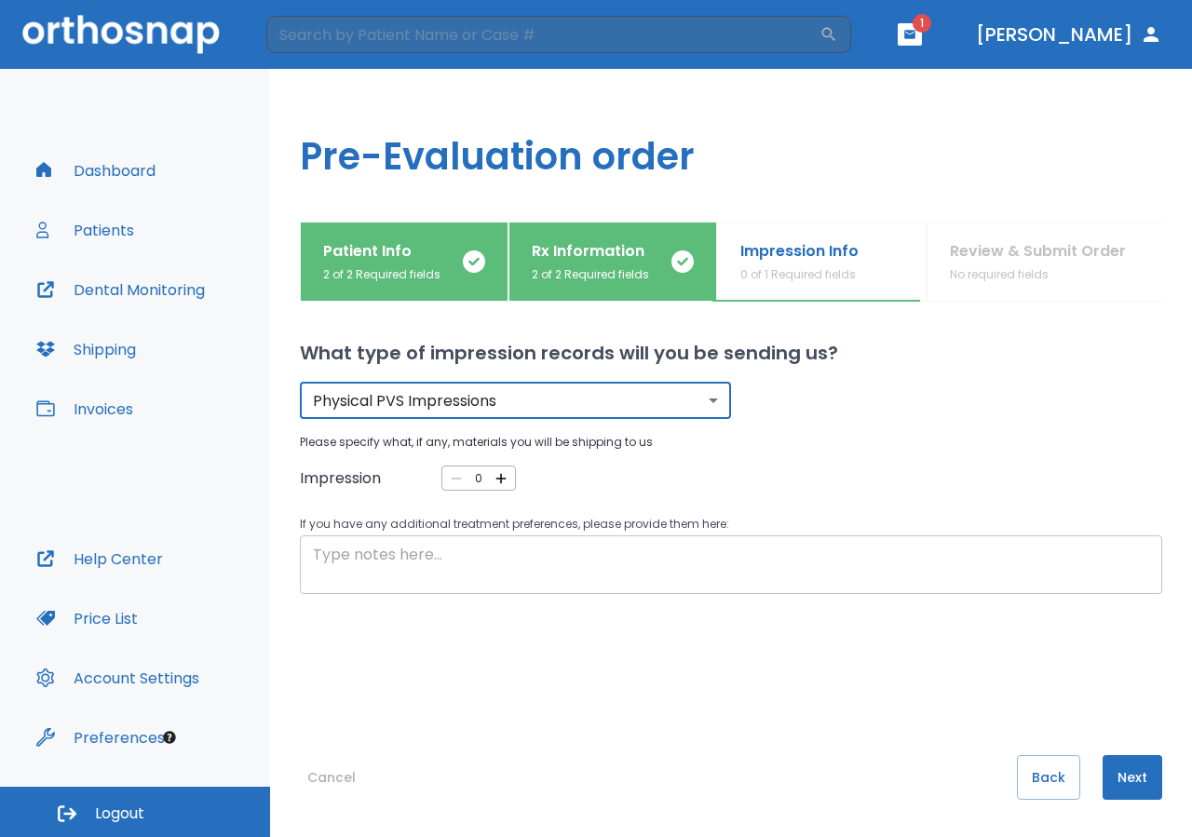
click at [536, 566] on textarea at bounding box center [731, 565] width 836 height 43
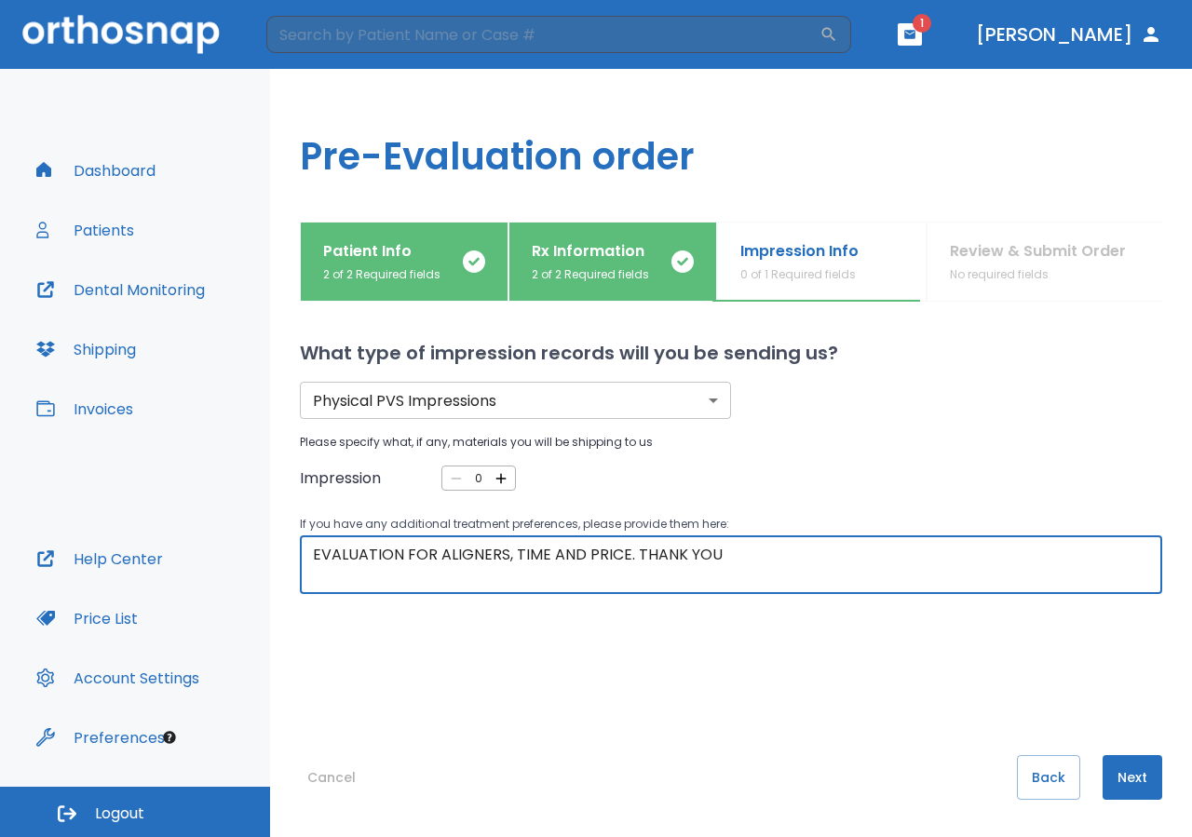
type textarea "EVALUATION FOR ALIGNERS, TIME AND PRICE. THANK YOU"
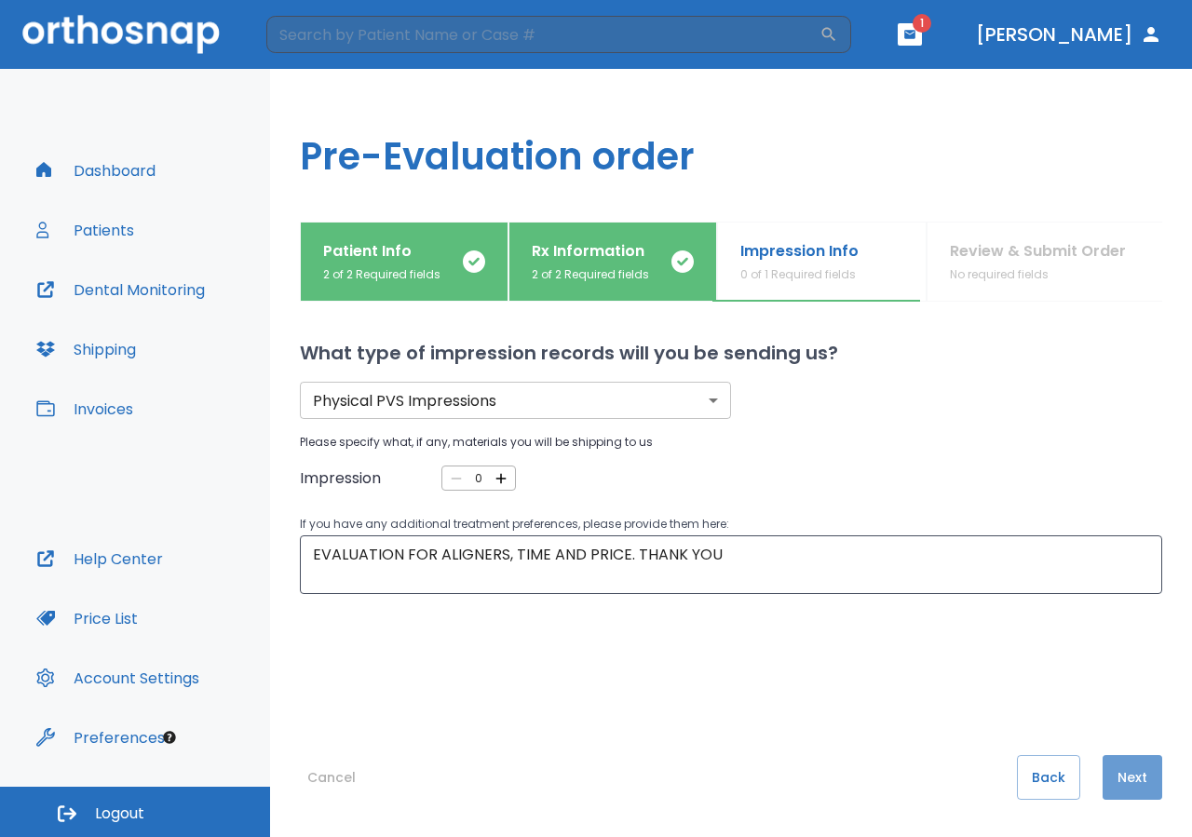
click at [1113, 783] on button "Next" at bounding box center [1132, 777] width 60 height 45
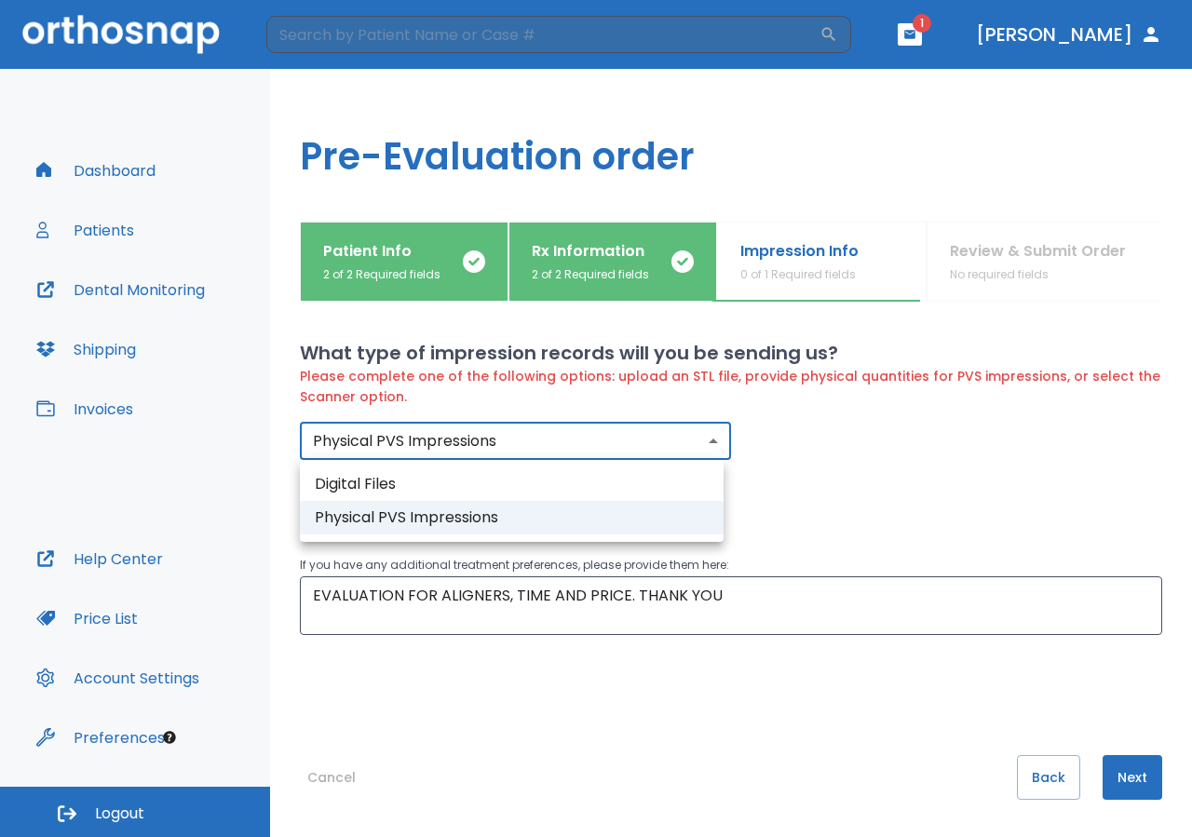
click at [698, 436] on body "​ 1 [PERSON_NAME] Dashboard Patients Dental Monitoring Shipping Invoices Help C…" at bounding box center [596, 418] width 1192 height 837
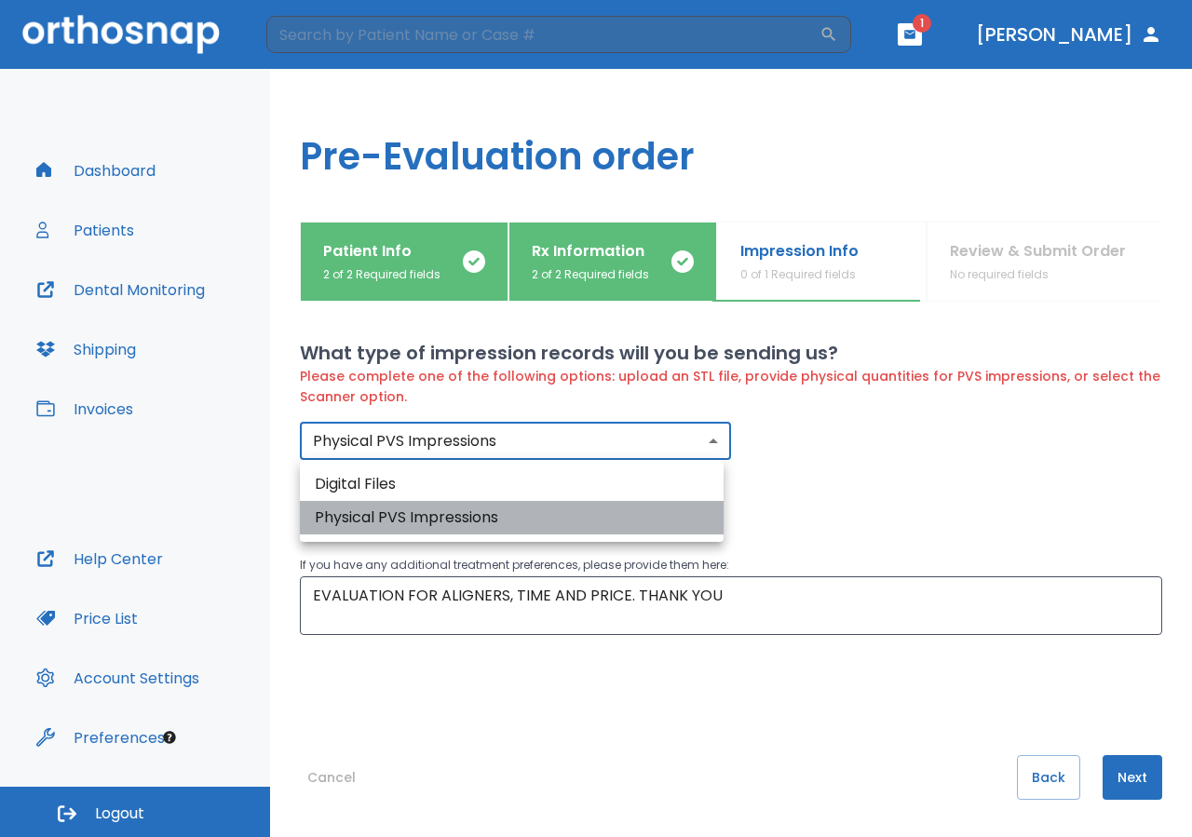
click at [547, 519] on li "Physical PVS Impressions" at bounding box center [512, 518] width 424 height 34
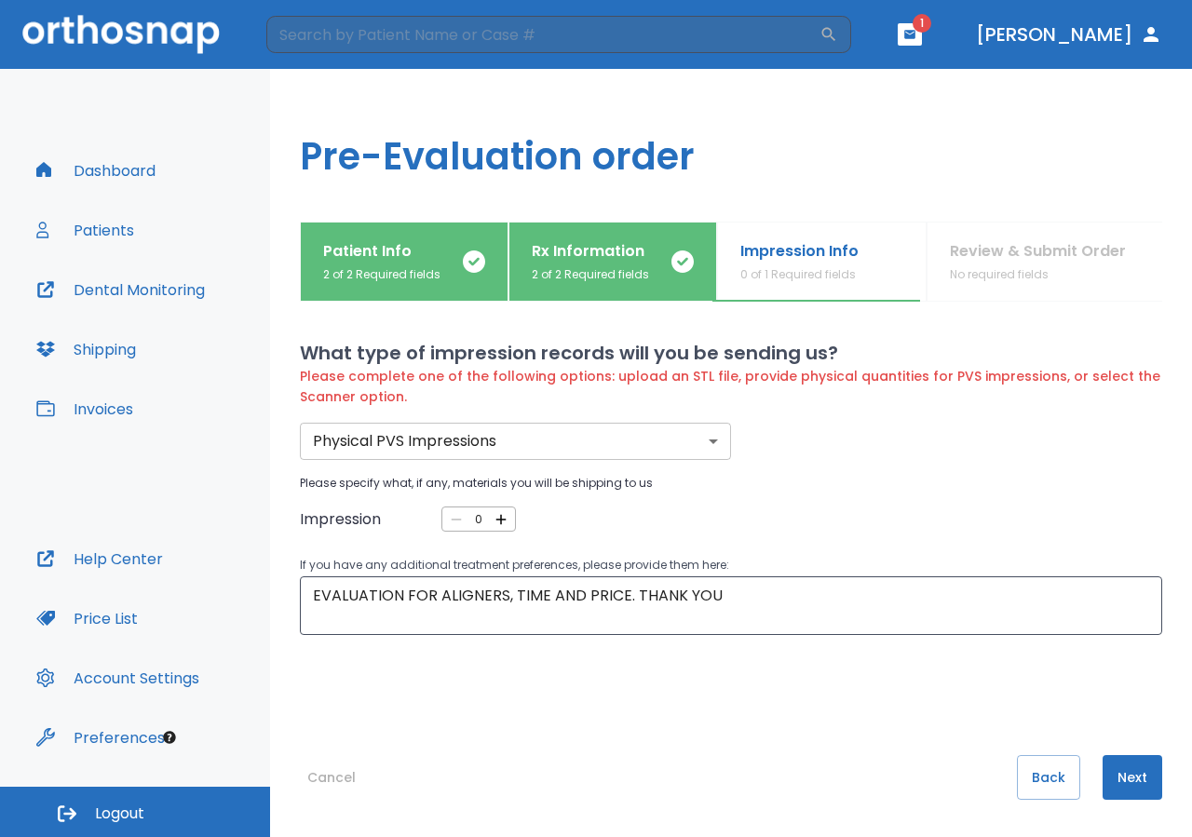
click at [755, 498] on div "Please specify what, if any, materials you will be shipping to us Impression 0 ​" at bounding box center [731, 503] width 862 height 57
click at [1118, 766] on button "Next" at bounding box center [1132, 777] width 60 height 45
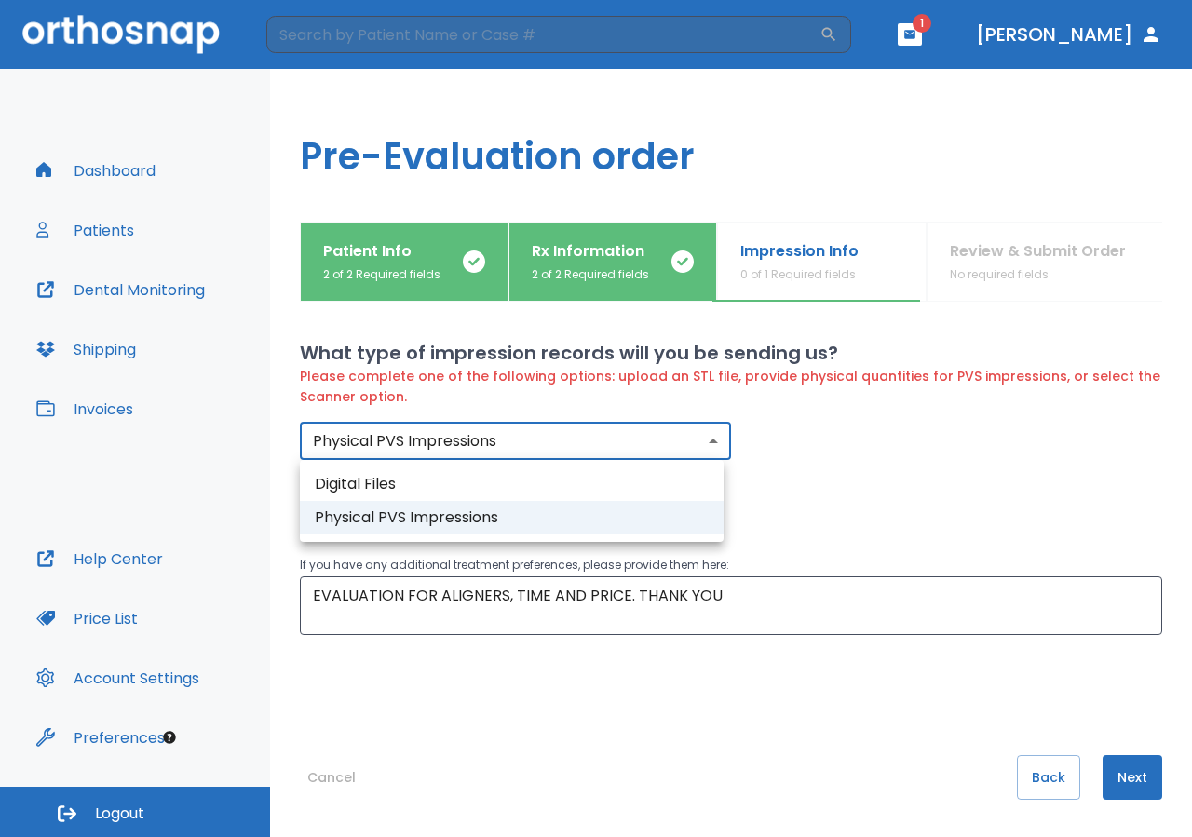
click at [707, 443] on body "​ 1 [PERSON_NAME] Dashboard Patients Dental Monitoring Shipping Invoices Help C…" at bounding box center [596, 418] width 1192 height 837
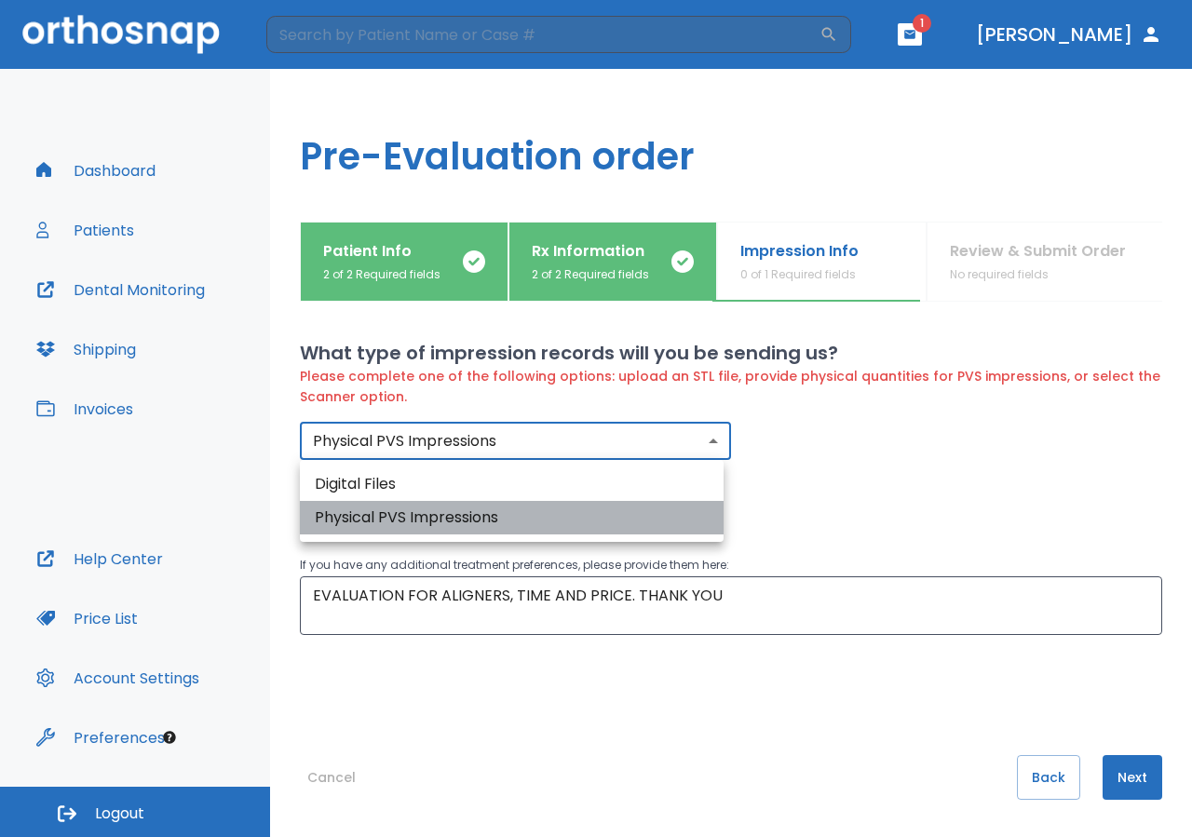
click at [472, 520] on li "Physical PVS Impressions" at bounding box center [512, 518] width 424 height 34
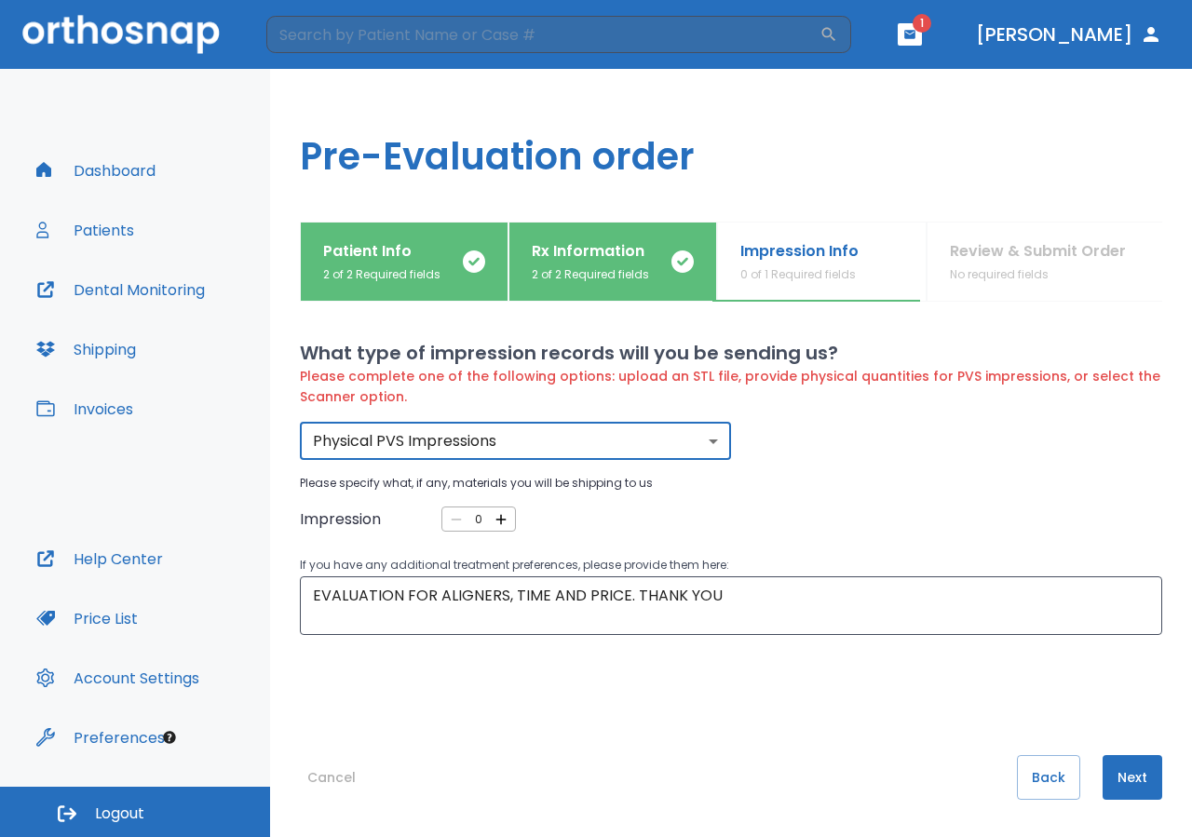
click at [496, 519] on icon "button" at bounding box center [500, 519] width 17 height 17
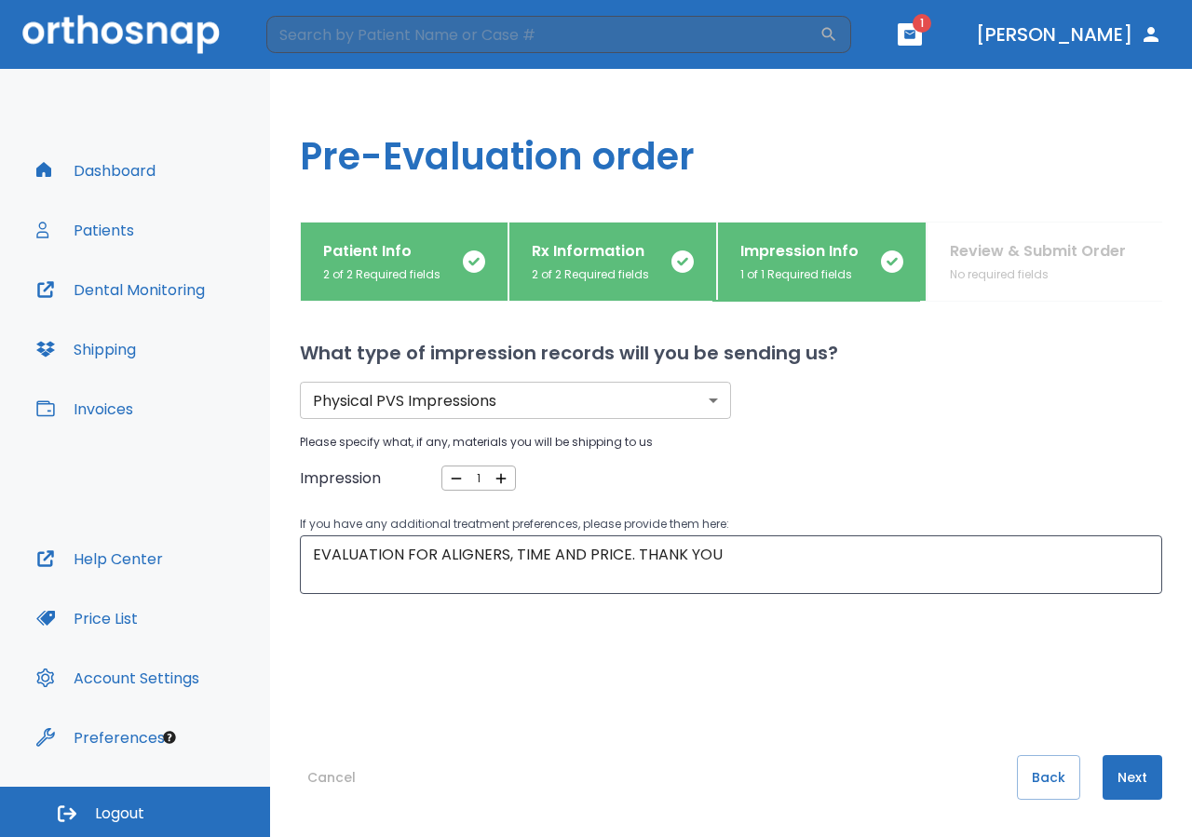
click at [788, 444] on p "Please specify what, if any, materials you will be shipping to us" at bounding box center [731, 442] width 862 height 17
click at [492, 476] on icon "button" at bounding box center [500, 478] width 17 height 17
type input "2"
click at [1116, 781] on button "Next" at bounding box center [1132, 777] width 60 height 45
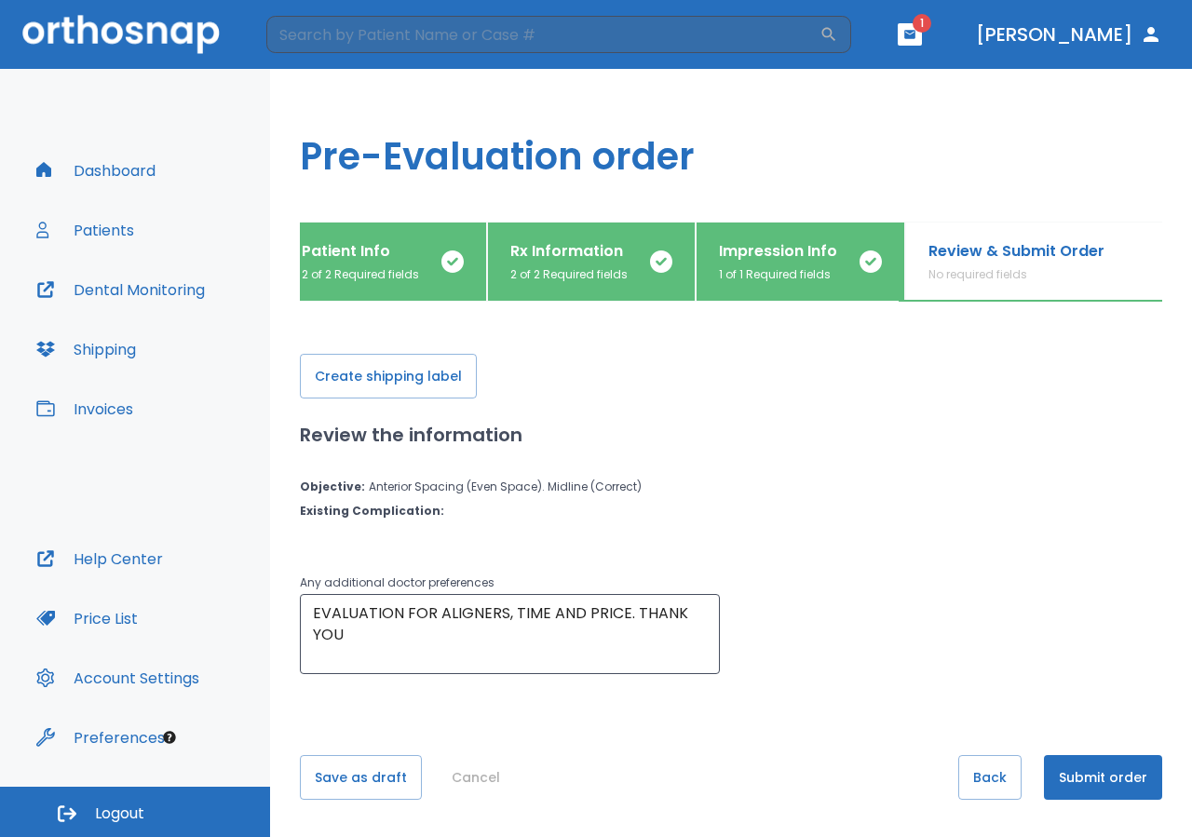
scroll to position [0, 23]
click at [463, 391] on button "Create shipping label" at bounding box center [388, 376] width 177 height 45
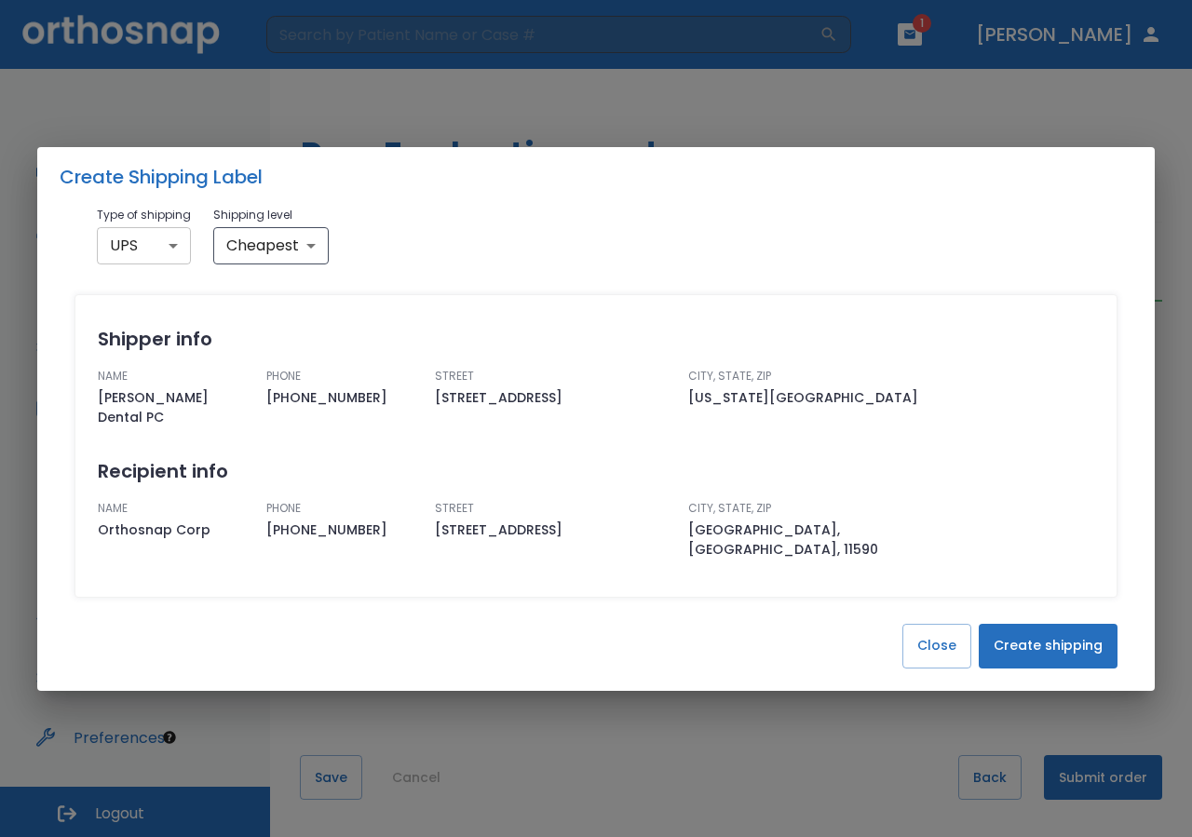
click at [161, 274] on body "​ 1 [PERSON_NAME] Dashboard Patients Dental Monitoring Shipping Invoices Help C…" at bounding box center [596, 418] width 1192 height 837
click at [146, 298] on li "UPS" at bounding box center [143, 308] width 92 height 34
click at [1041, 625] on button "Create shipping" at bounding box center [1047, 646] width 139 height 45
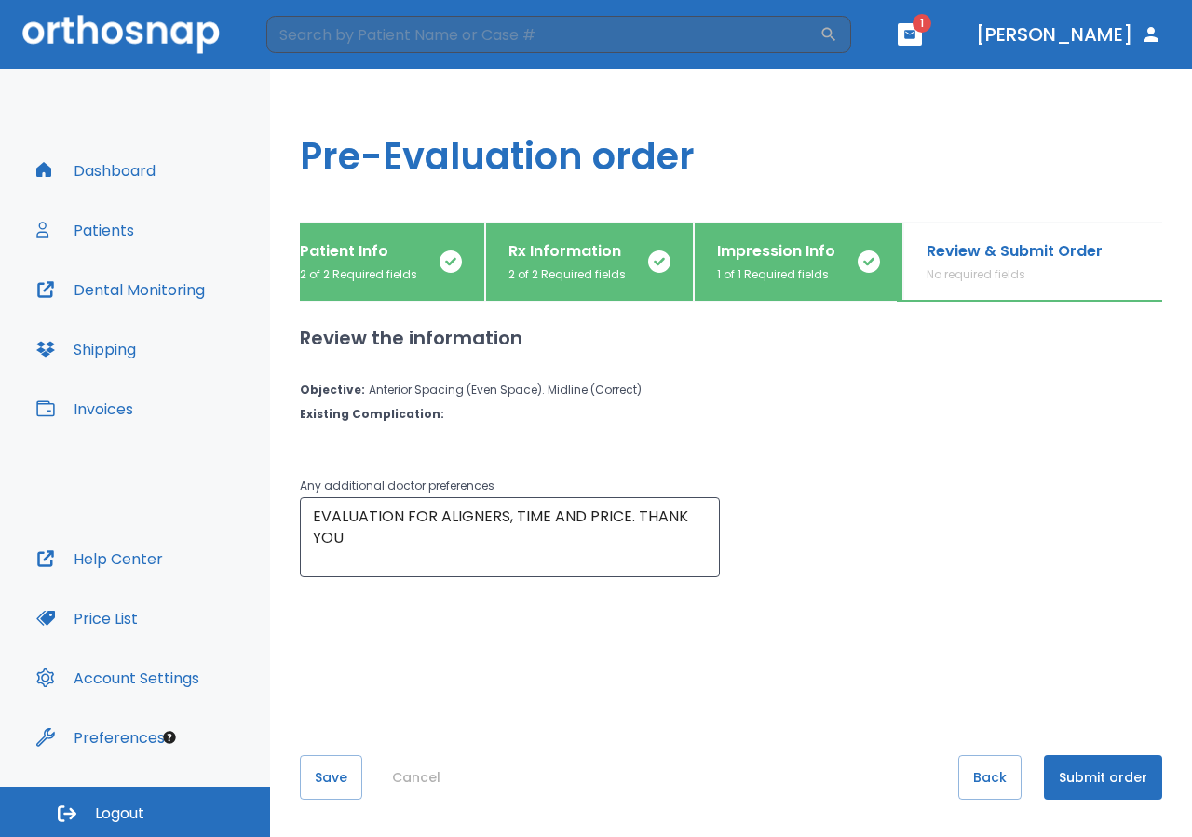
scroll to position [0, 0]
click at [1115, 780] on button "Submit order" at bounding box center [1103, 777] width 118 height 45
